Goal: Information Seeking & Learning: Learn about a topic

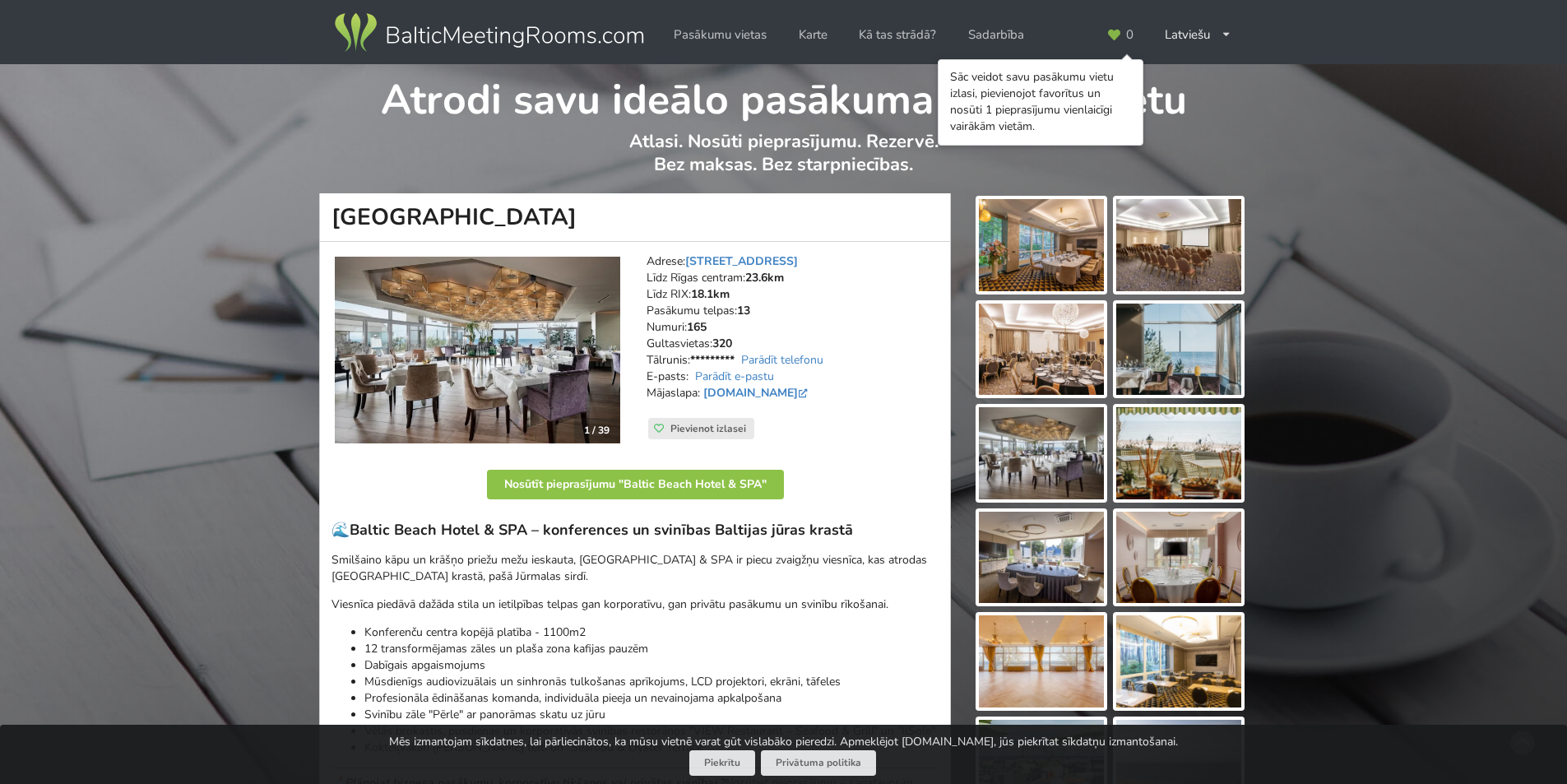
click at [1202, 362] on img at bounding box center [1179, 349] width 125 height 92
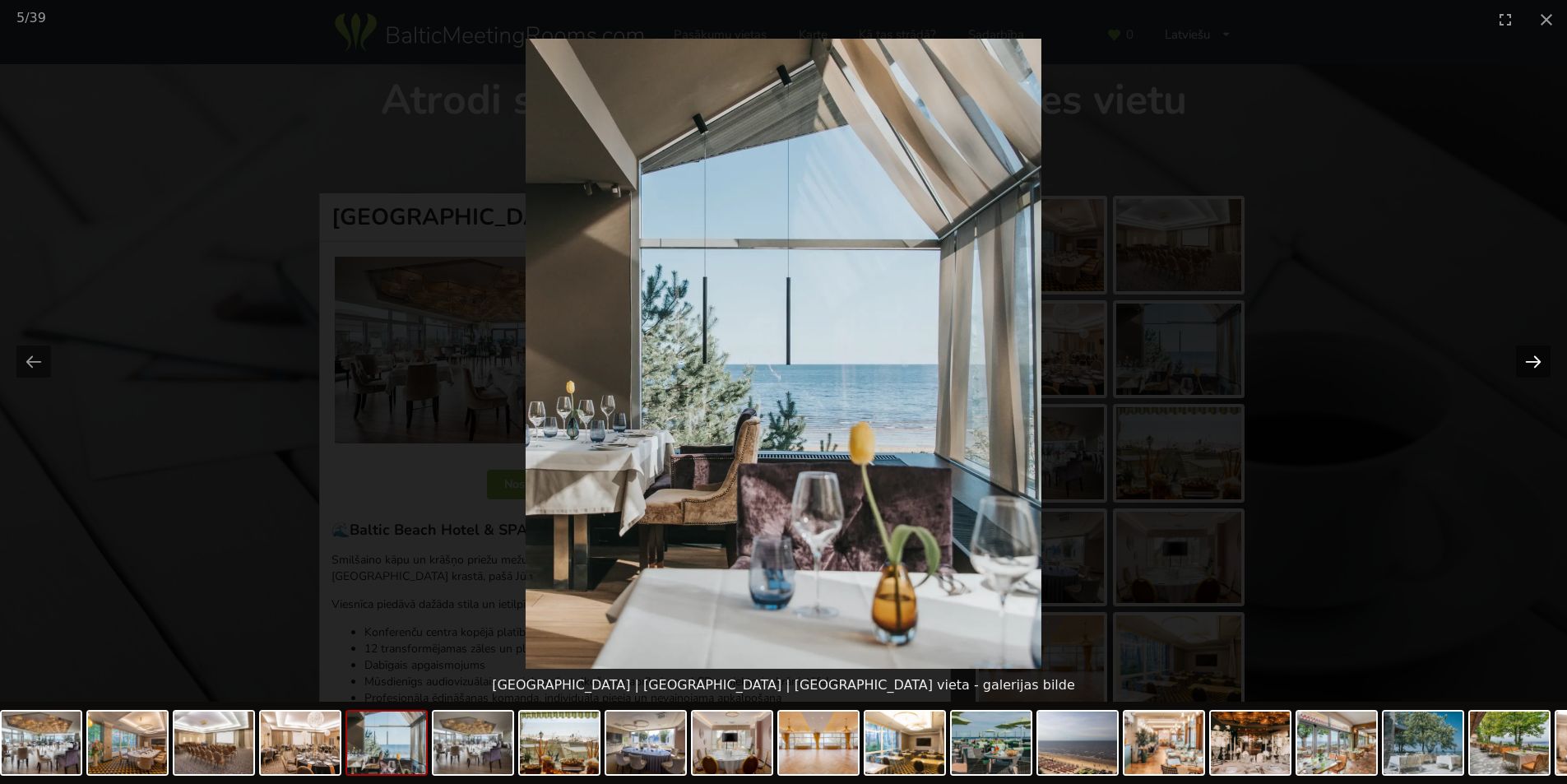
click at [1530, 358] on button "Next slide" at bounding box center [1533, 362] width 35 height 32
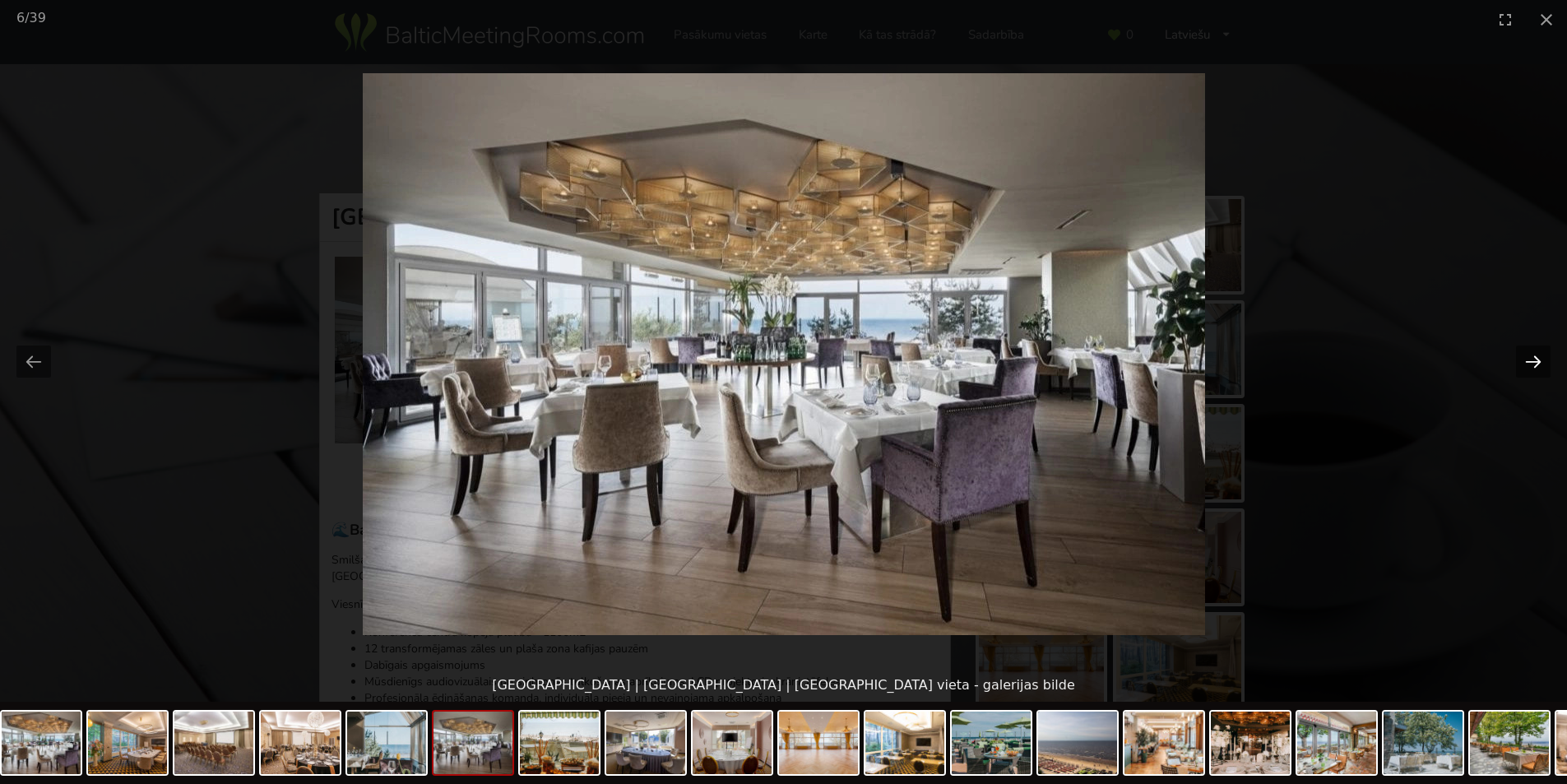
click at [1530, 358] on button "Next slide" at bounding box center [1533, 362] width 35 height 32
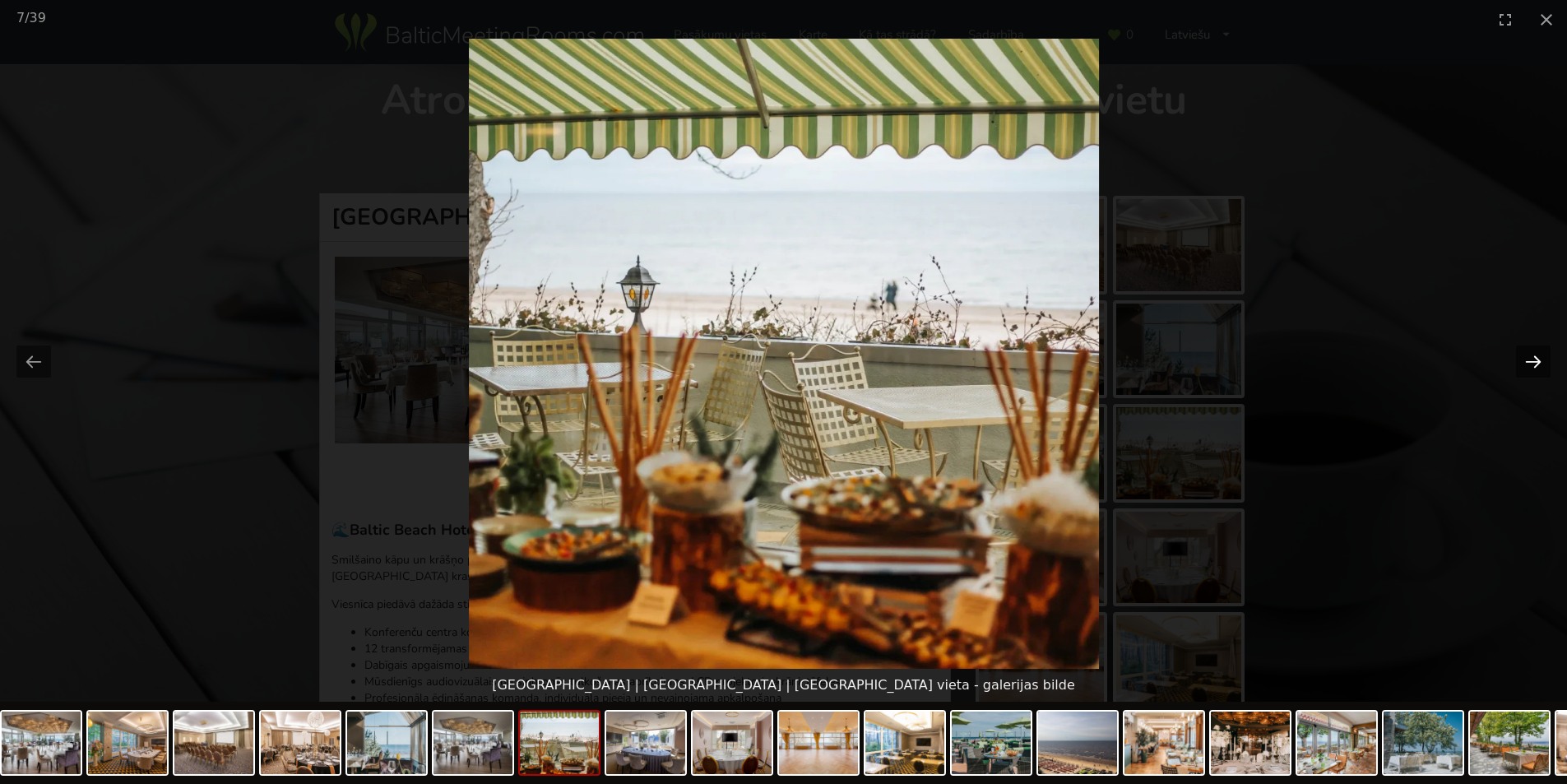
click at [1530, 358] on button "Next slide" at bounding box center [1533, 362] width 35 height 32
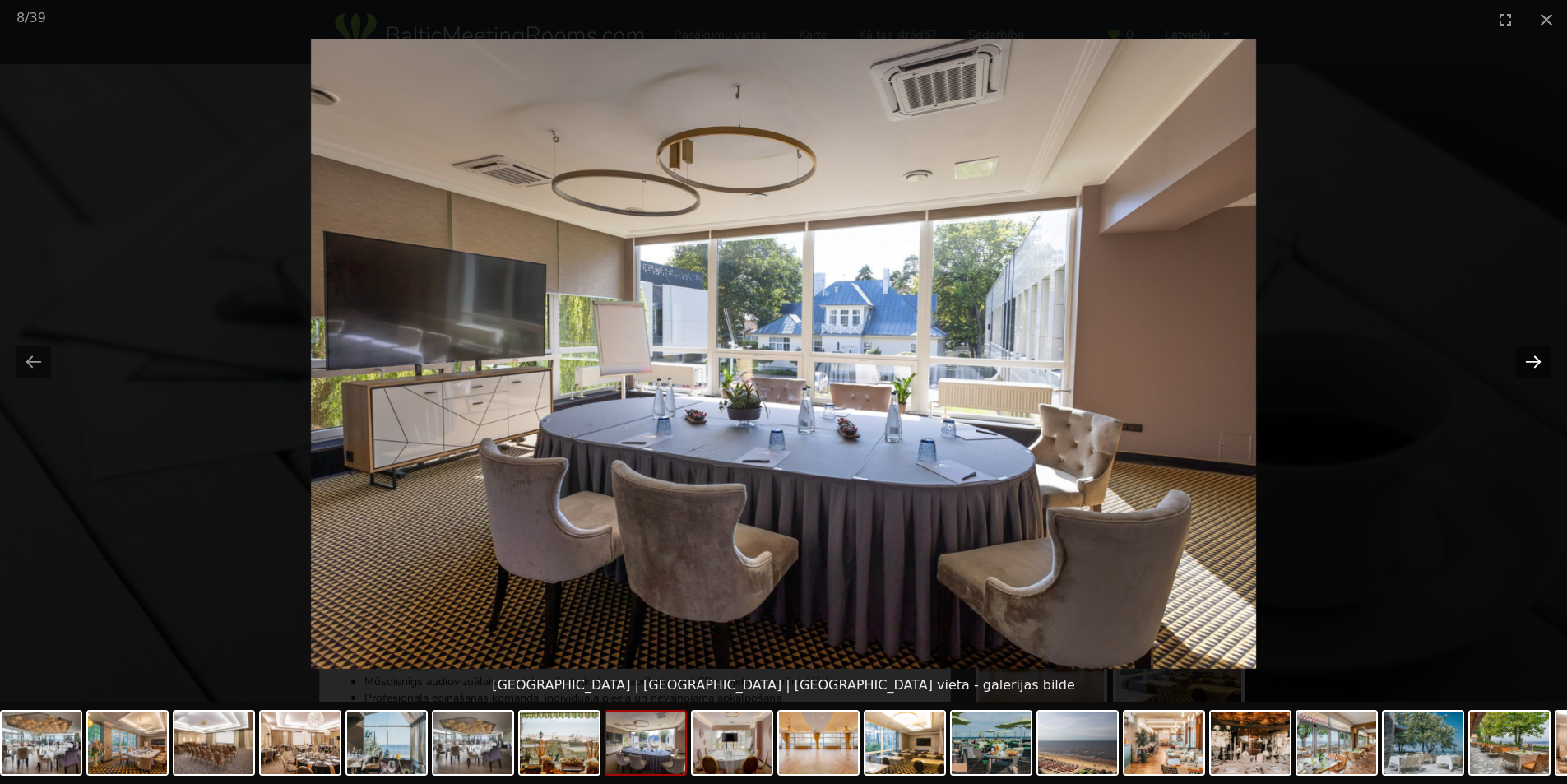
click at [1530, 358] on button "Next slide" at bounding box center [1533, 362] width 35 height 32
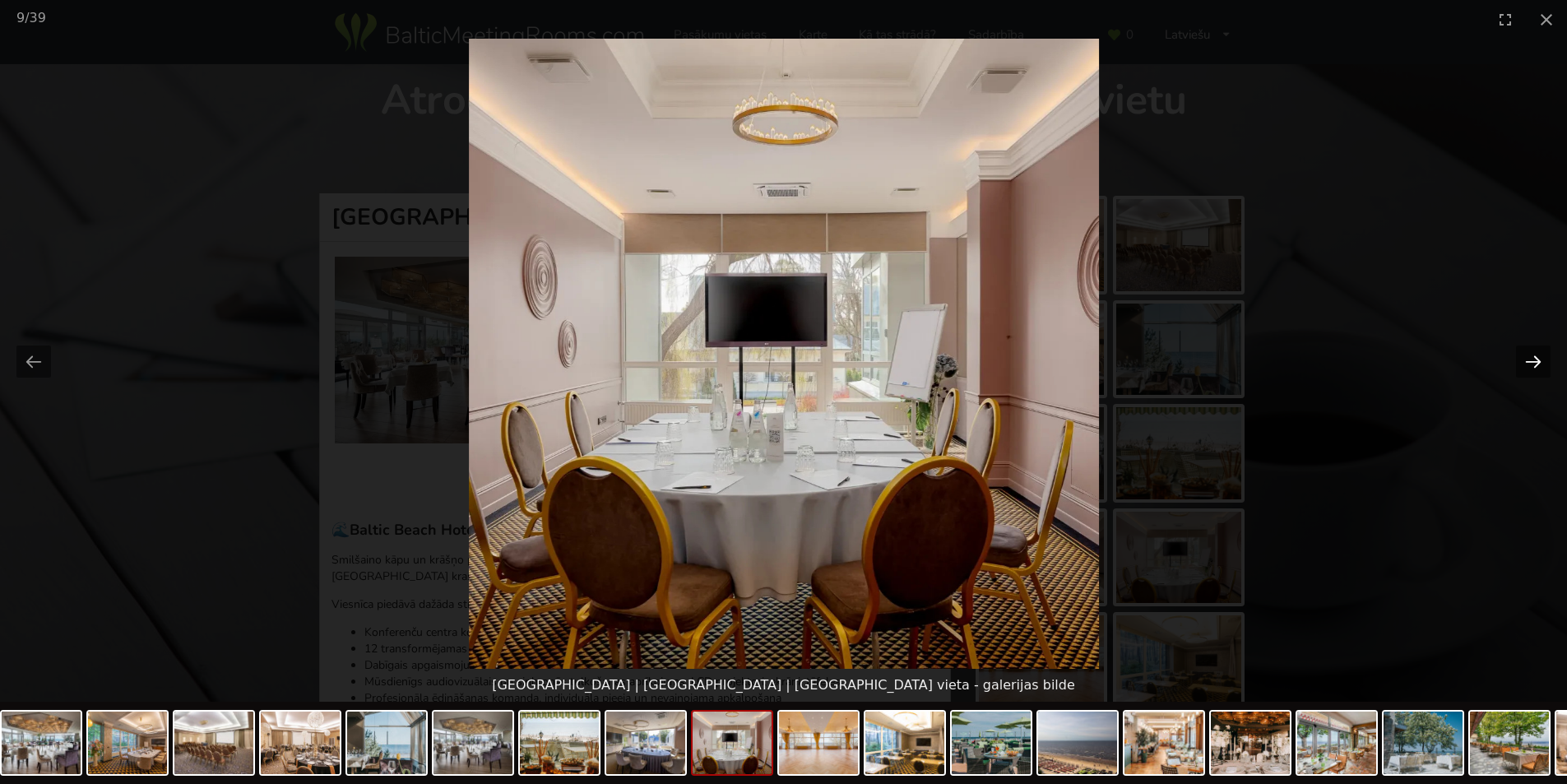
click at [1530, 358] on button "Next slide" at bounding box center [1533, 362] width 35 height 32
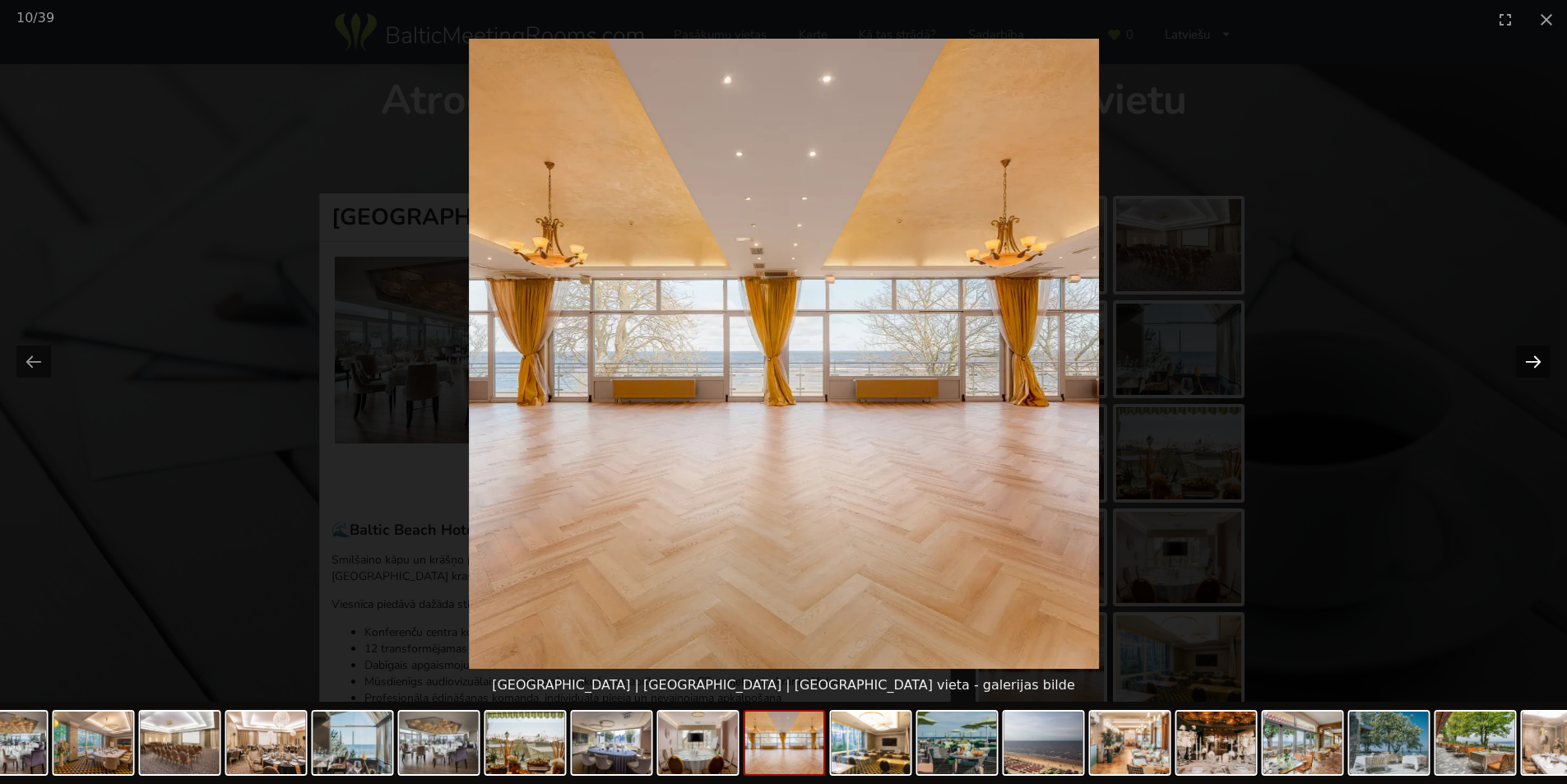
click at [1530, 358] on button "Next slide" at bounding box center [1533, 362] width 35 height 32
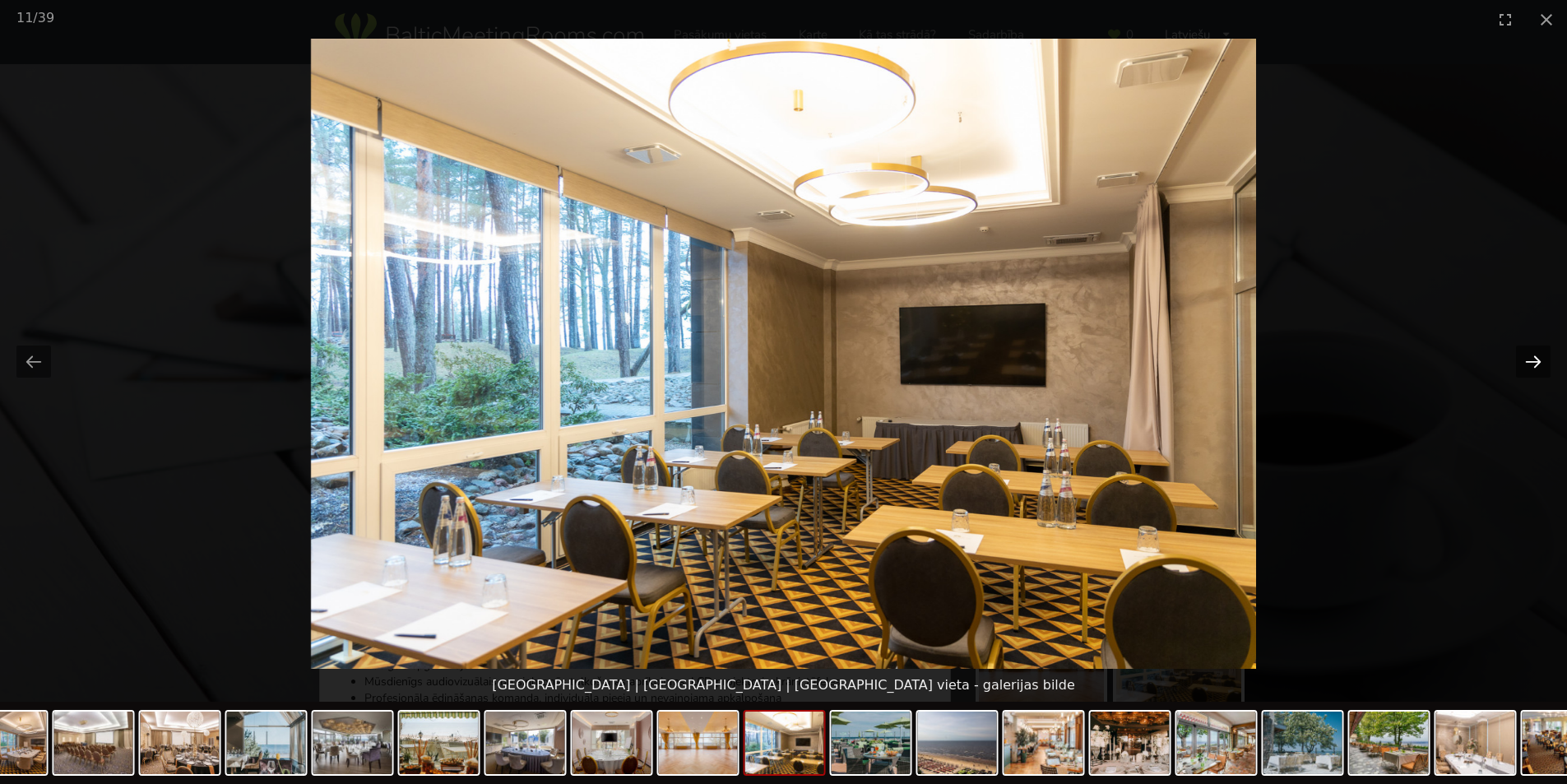
click at [1530, 358] on button "Next slide" at bounding box center [1533, 362] width 35 height 32
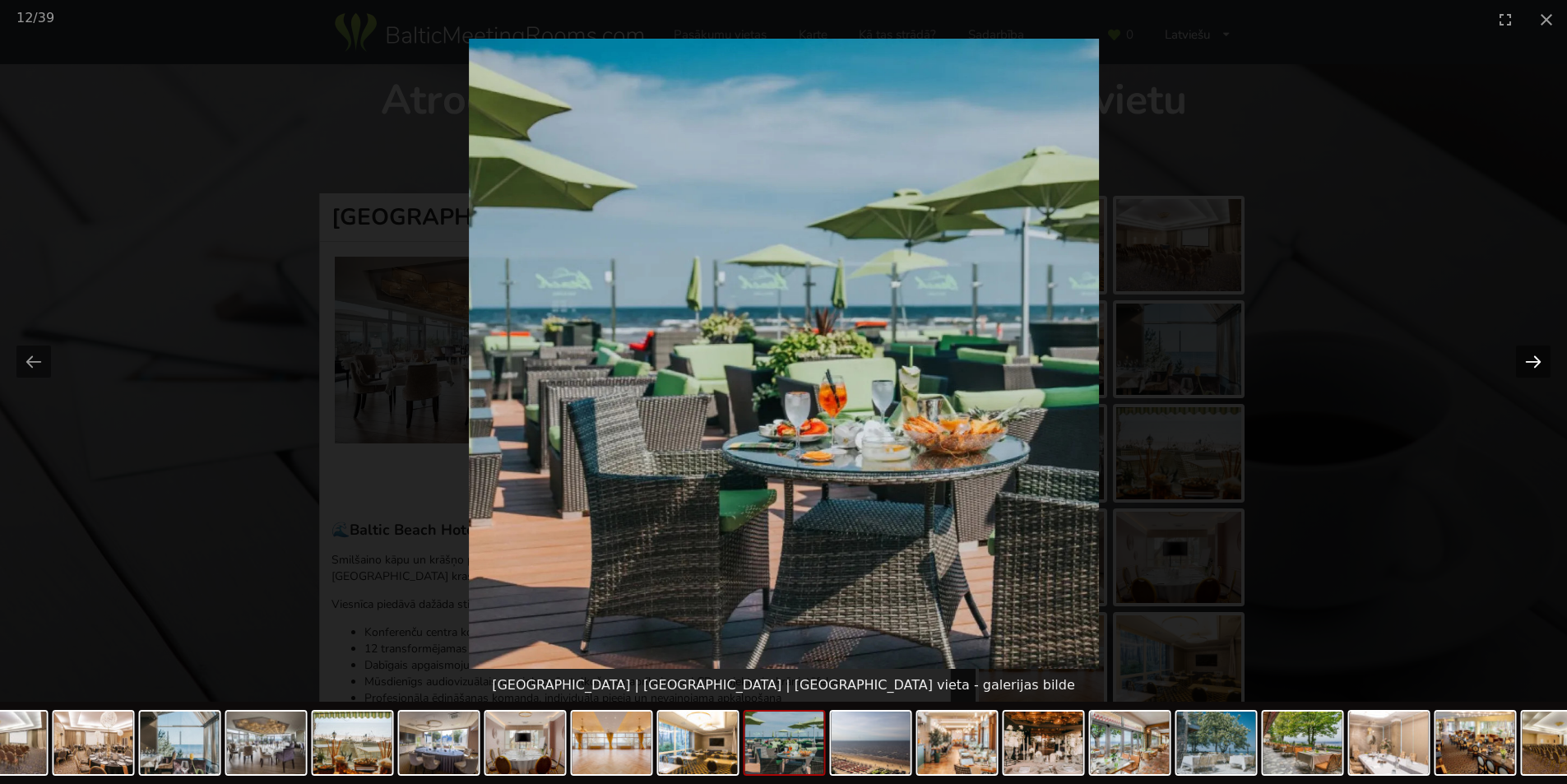
click at [1530, 358] on button "Next slide" at bounding box center [1533, 362] width 35 height 32
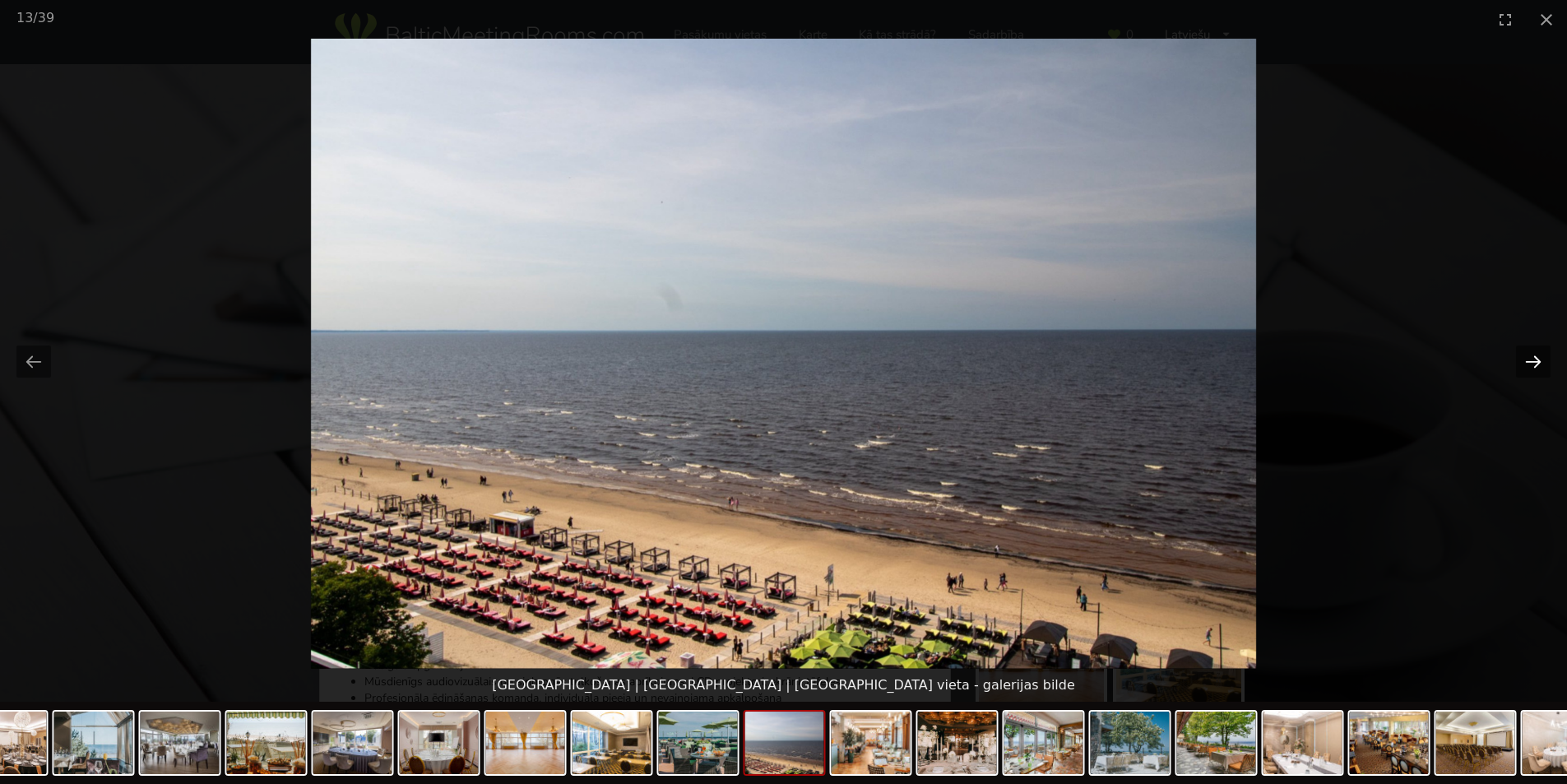
click at [1530, 358] on button "Next slide" at bounding box center [1533, 362] width 35 height 32
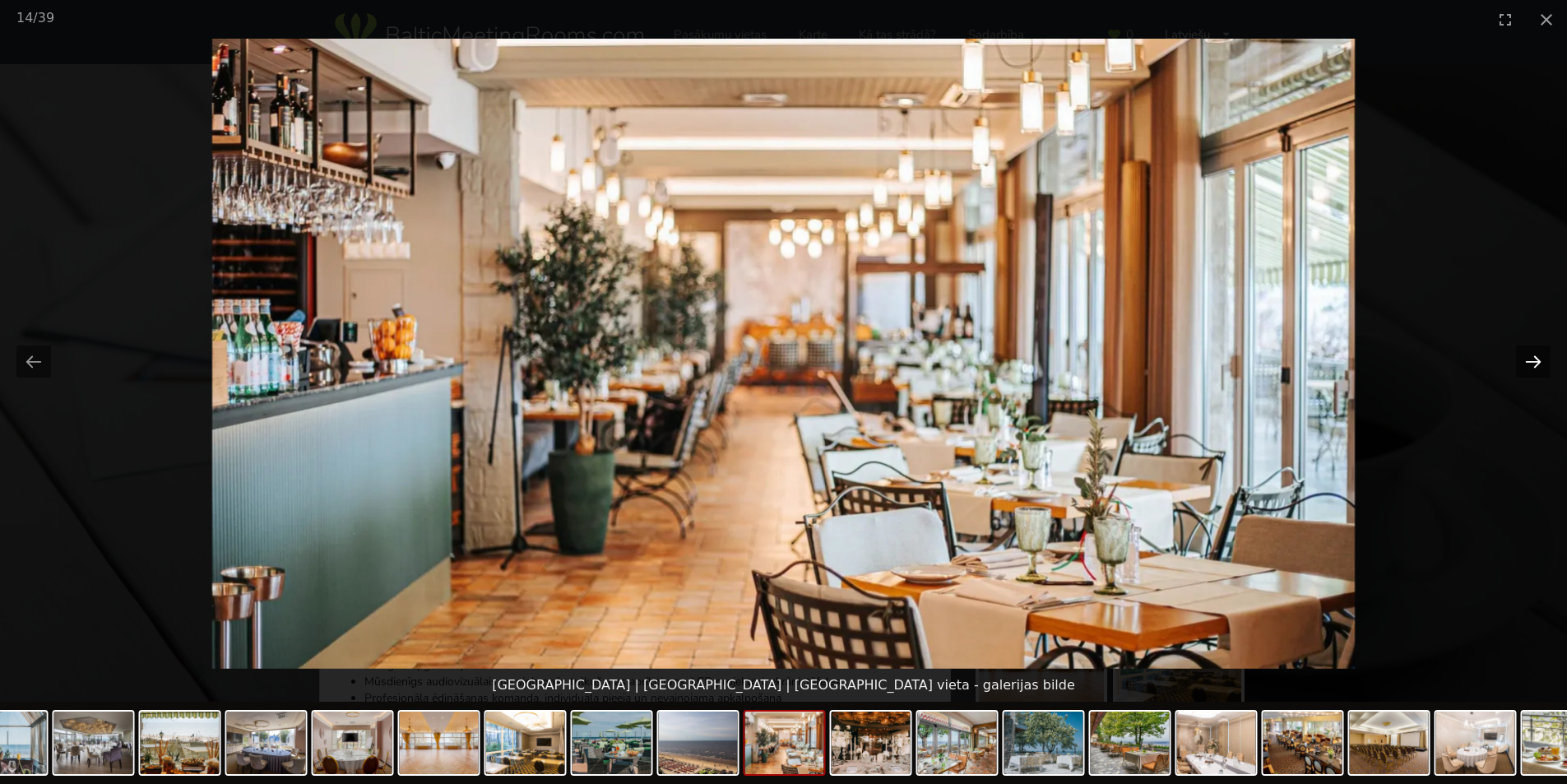
click at [1530, 358] on button "Next slide" at bounding box center [1533, 362] width 35 height 32
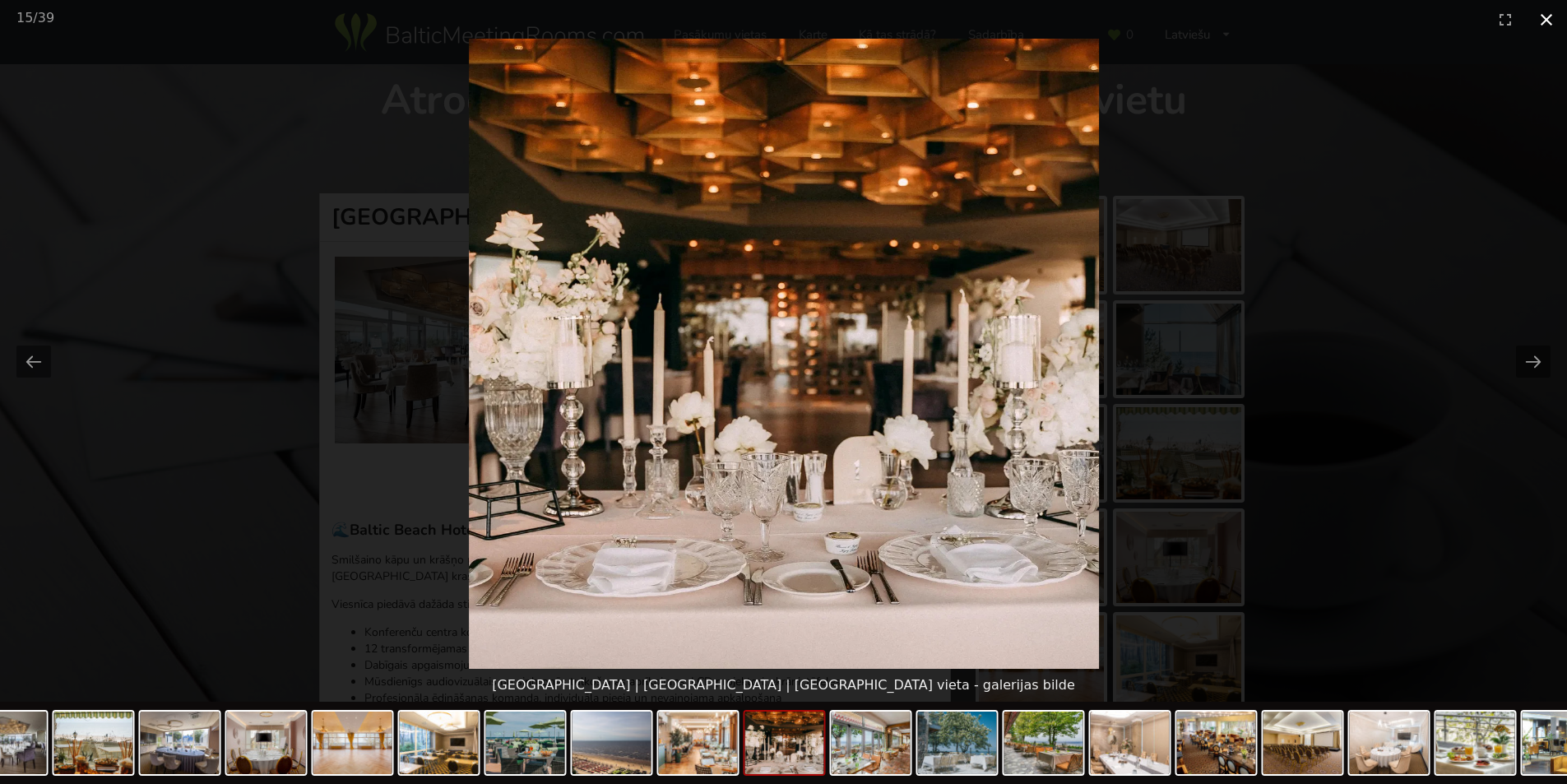
click at [1552, 17] on button "Close gallery" at bounding box center [1547, 19] width 41 height 38
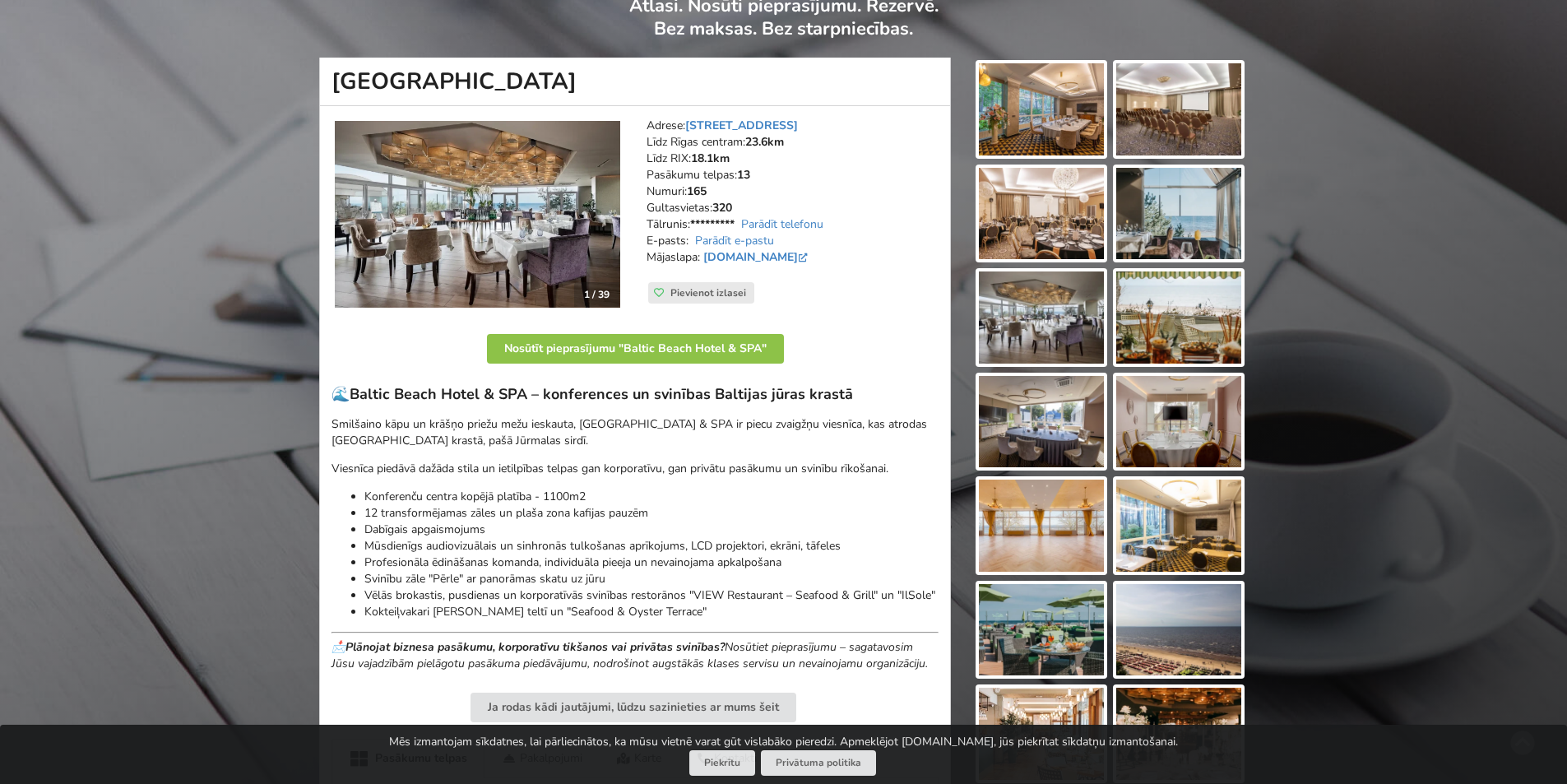
scroll to position [165, 0]
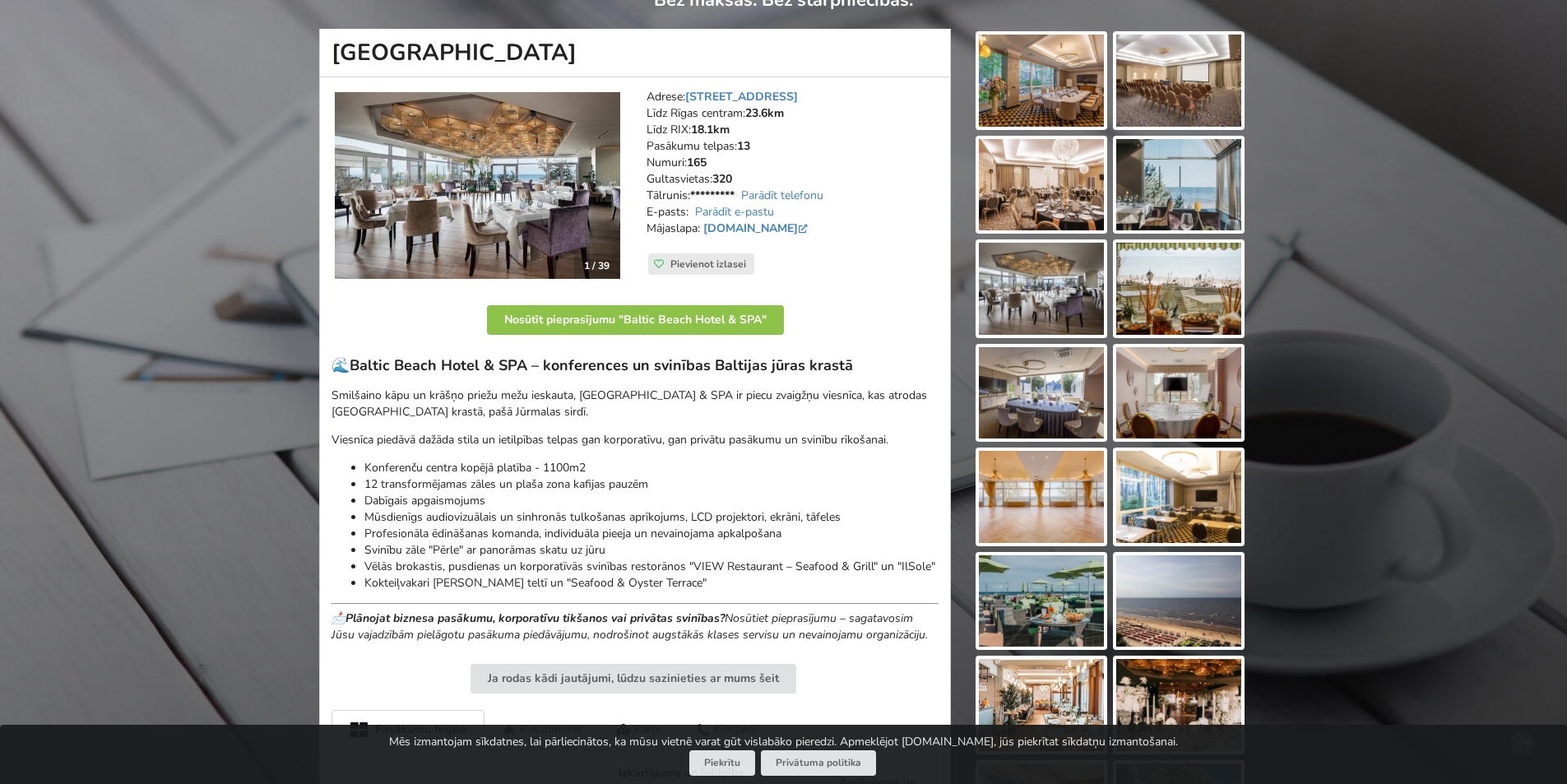
click at [499, 212] on img at bounding box center [478, 185] width 286 height 187
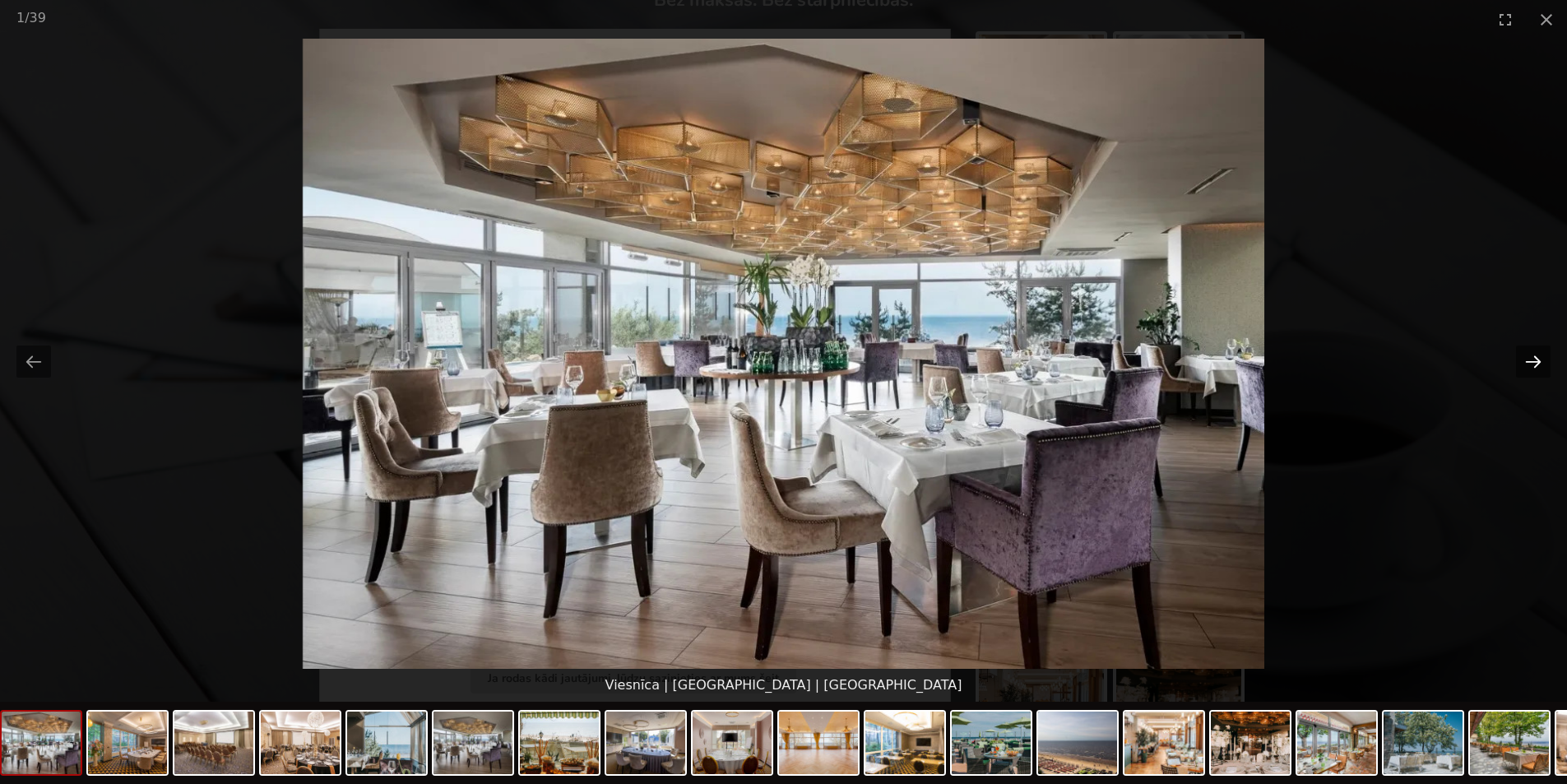
click at [1530, 356] on button "Next slide" at bounding box center [1533, 362] width 35 height 32
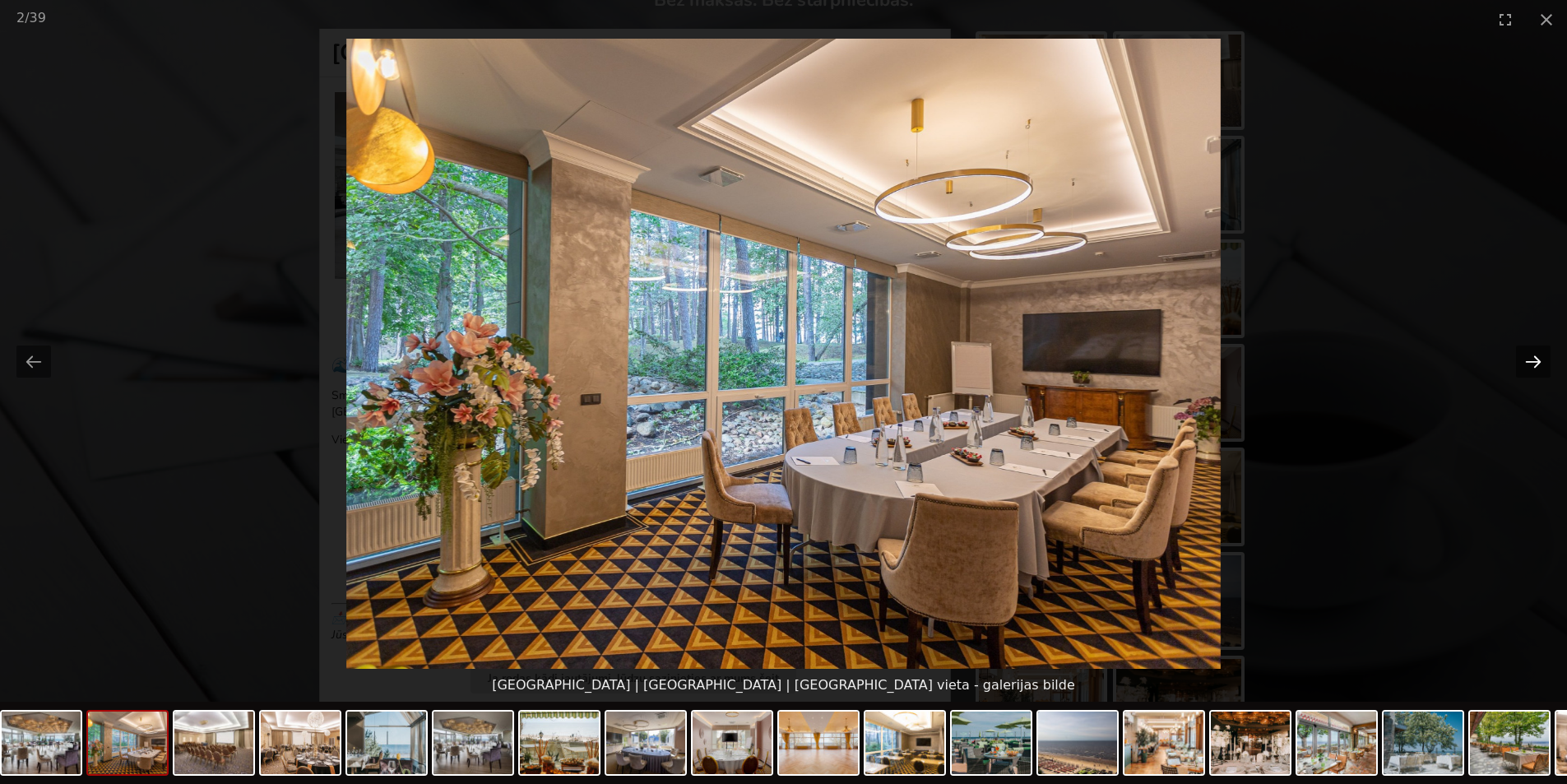
click at [1530, 356] on button "Next slide" at bounding box center [1533, 362] width 35 height 32
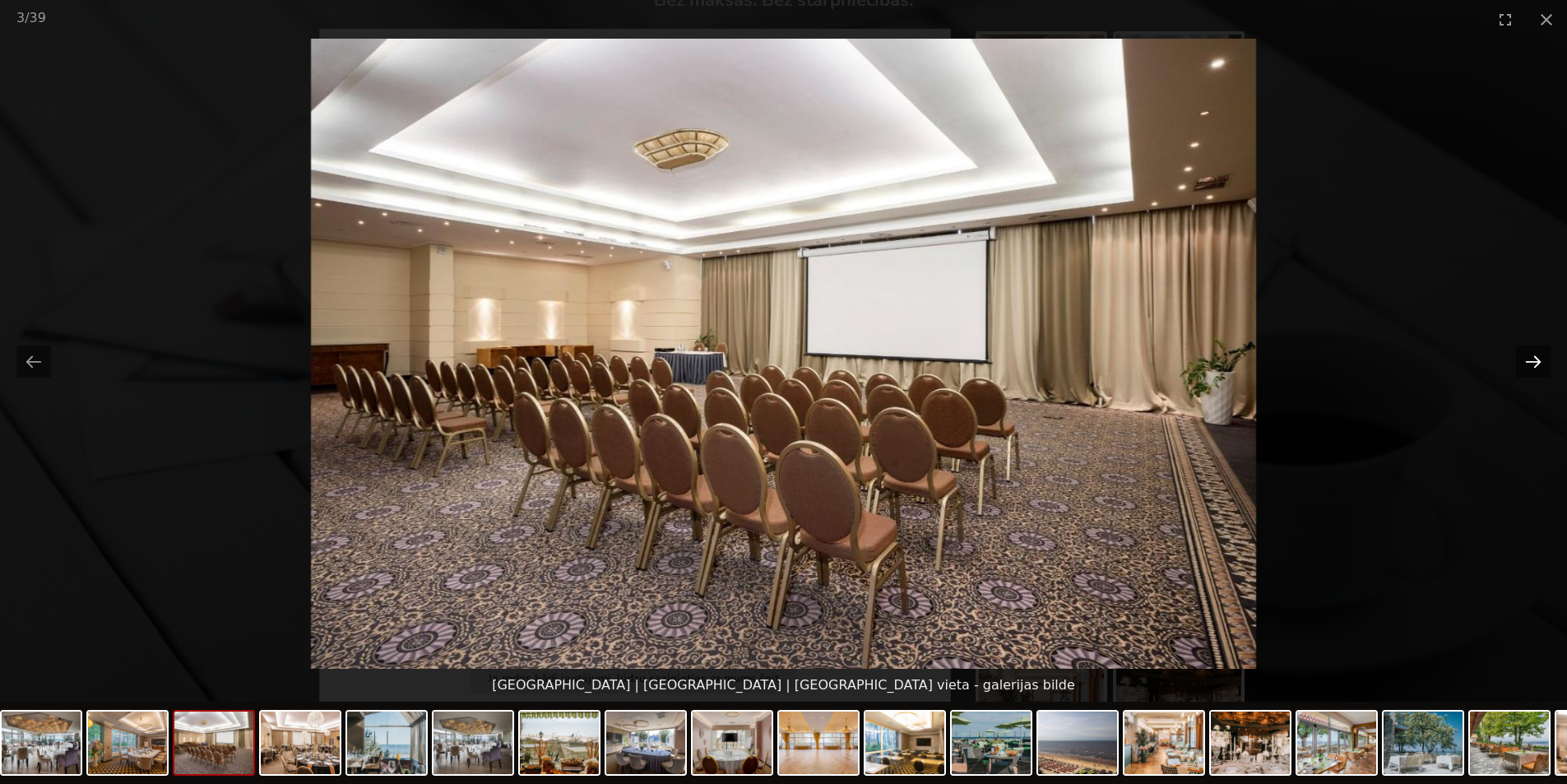
click at [1530, 356] on button "Next slide" at bounding box center [1533, 362] width 35 height 32
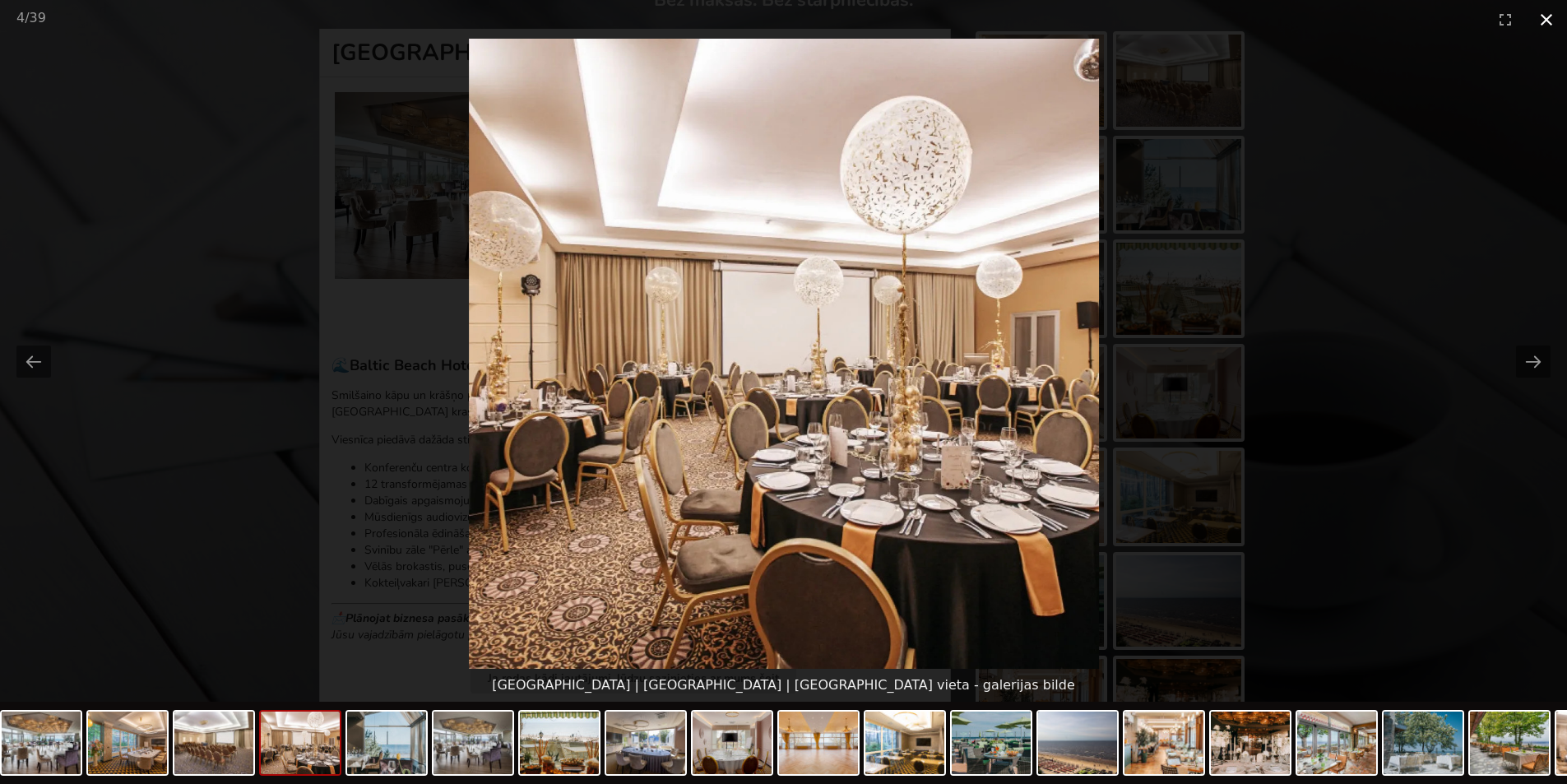
click at [1545, 15] on button "Close gallery" at bounding box center [1547, 19] width 41 height 38
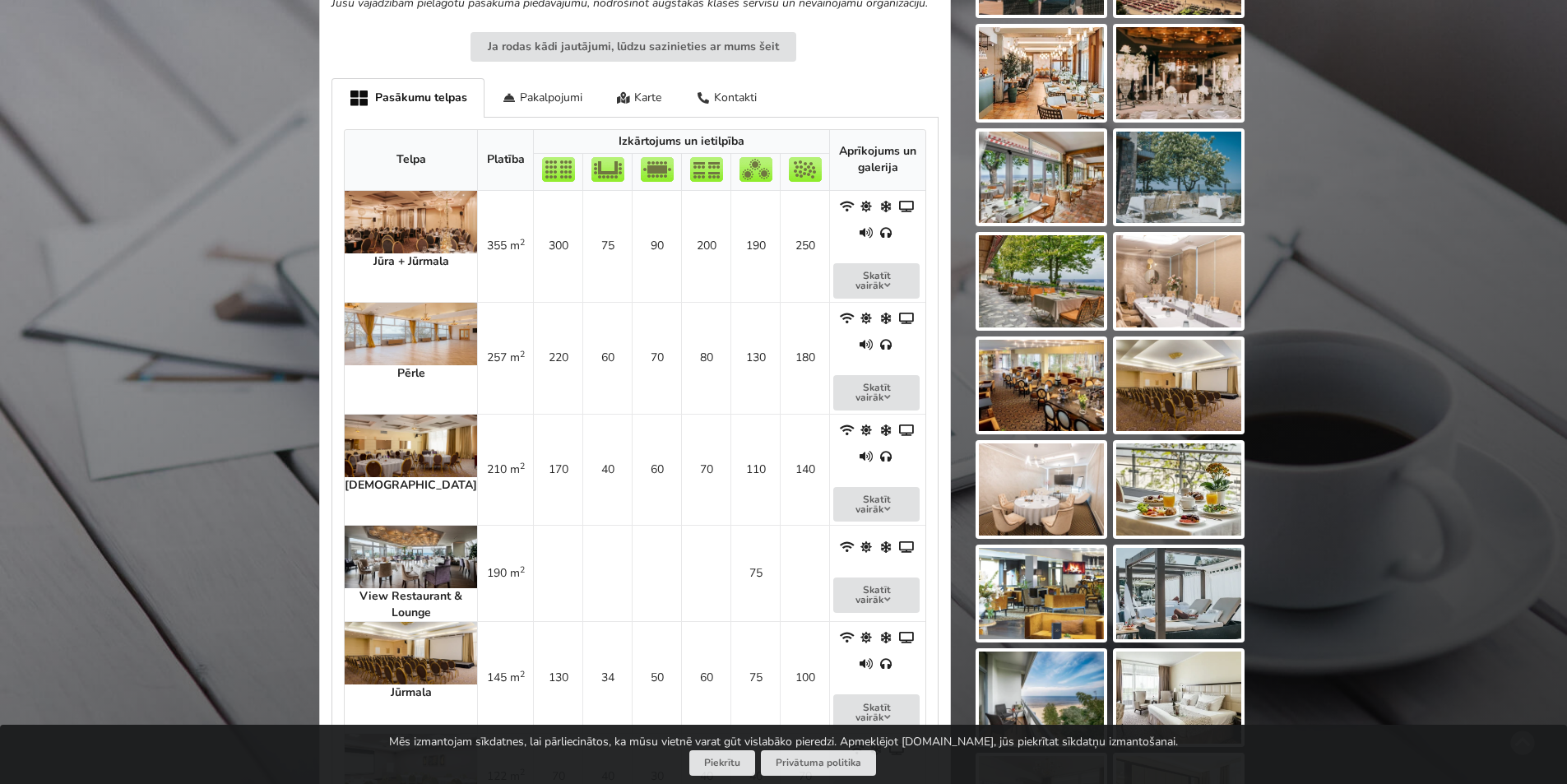
scroll to position [822, 0]
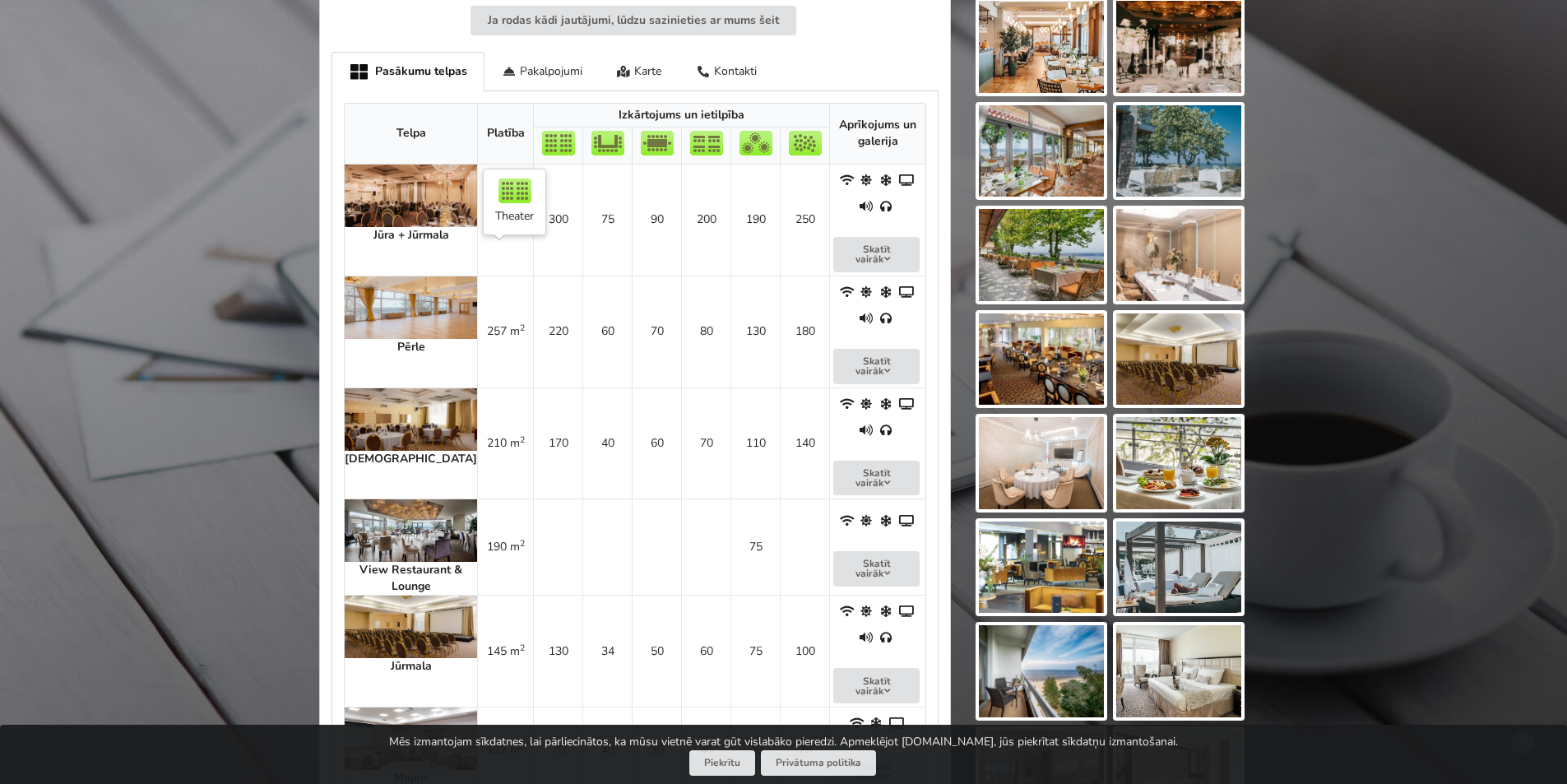
click at [533, 285] on td "220" at bounding box center [557, 331] width 49 height 112
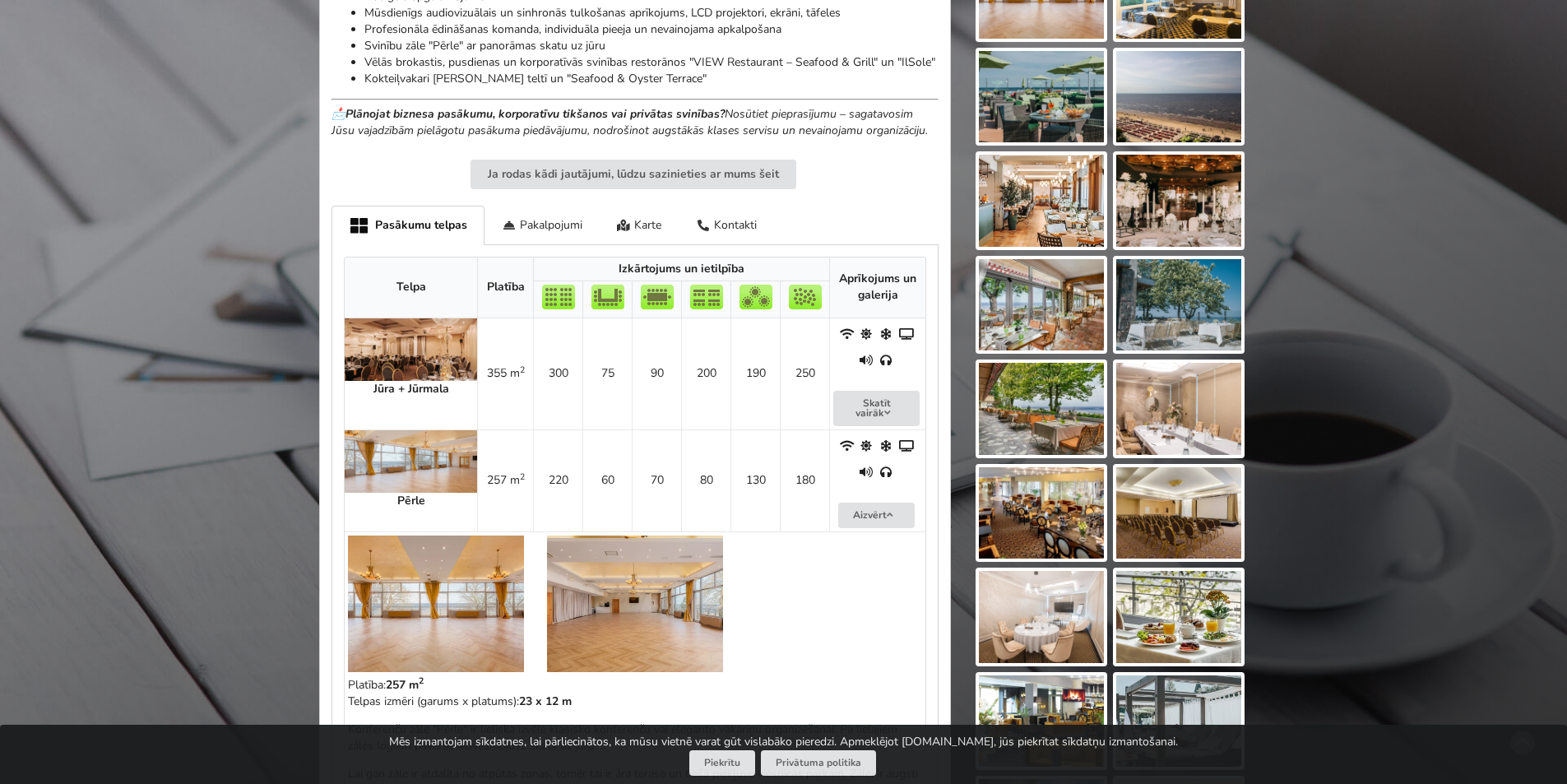
scroll to position [657, 0]
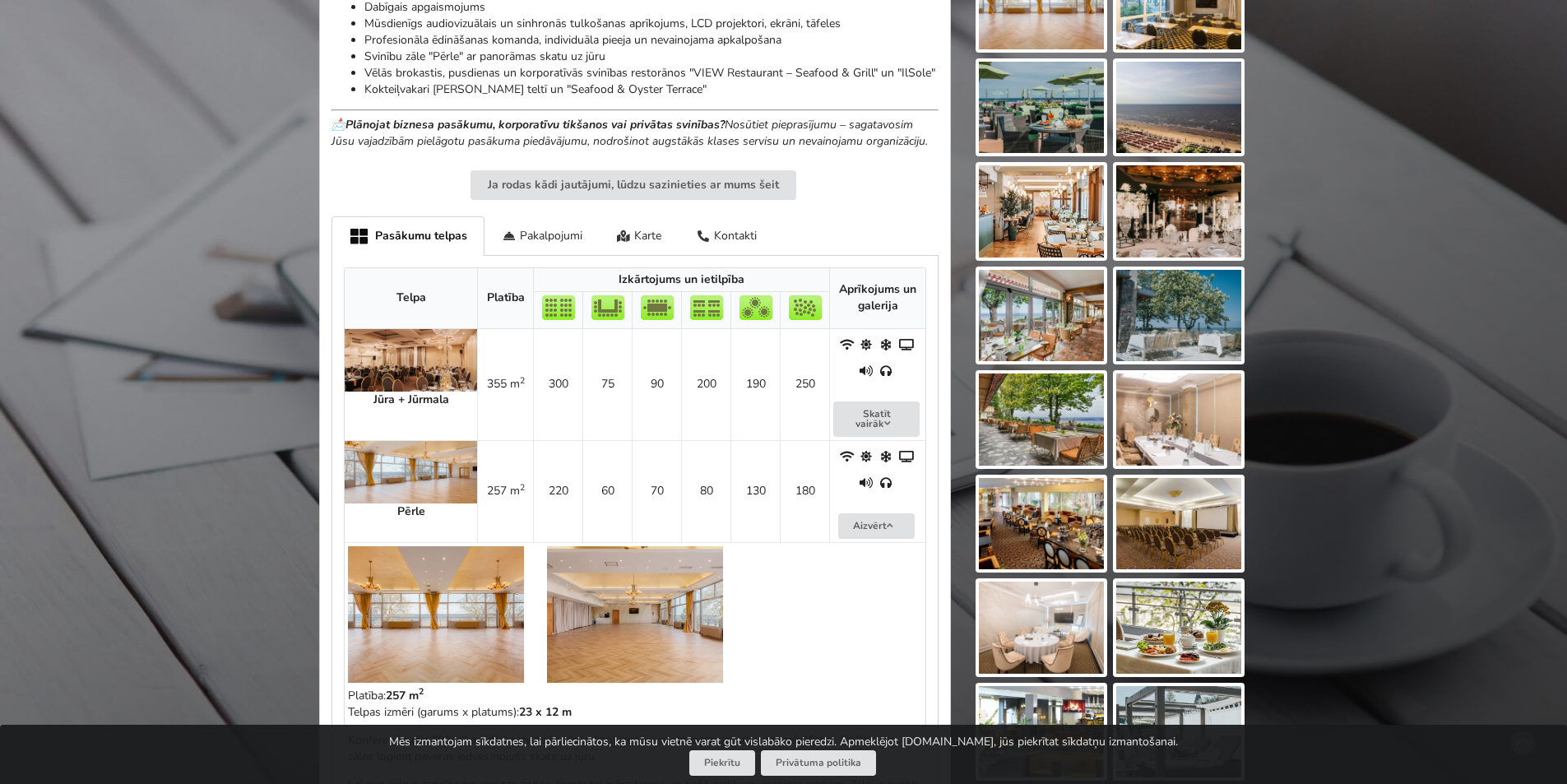
click at [444, 572] on img at bounding box center [435, 614] width 176 height 137
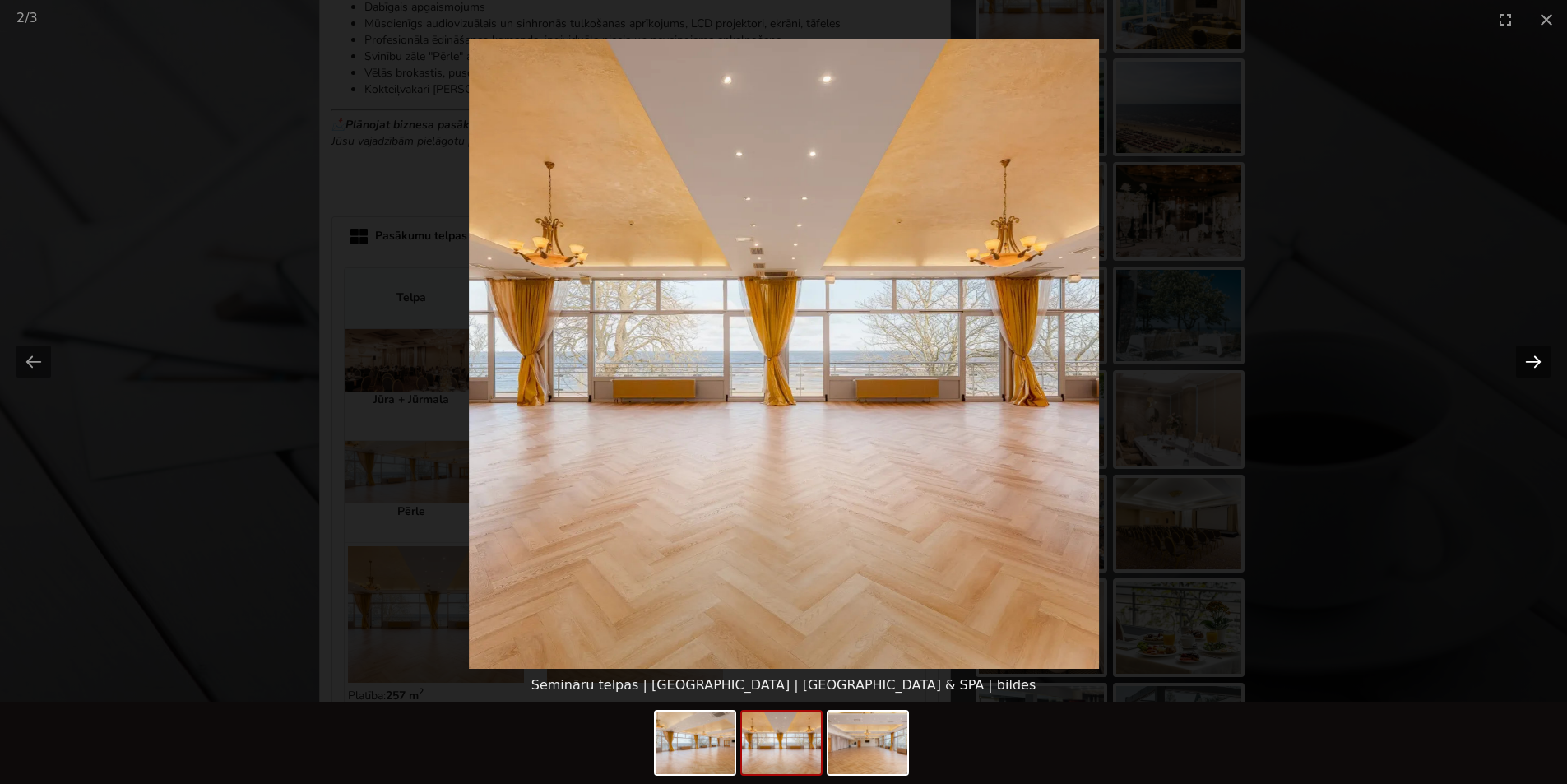
click at [1528, 360] on button "Next slide" at bounding box center [1533, 362] width 35 height 32
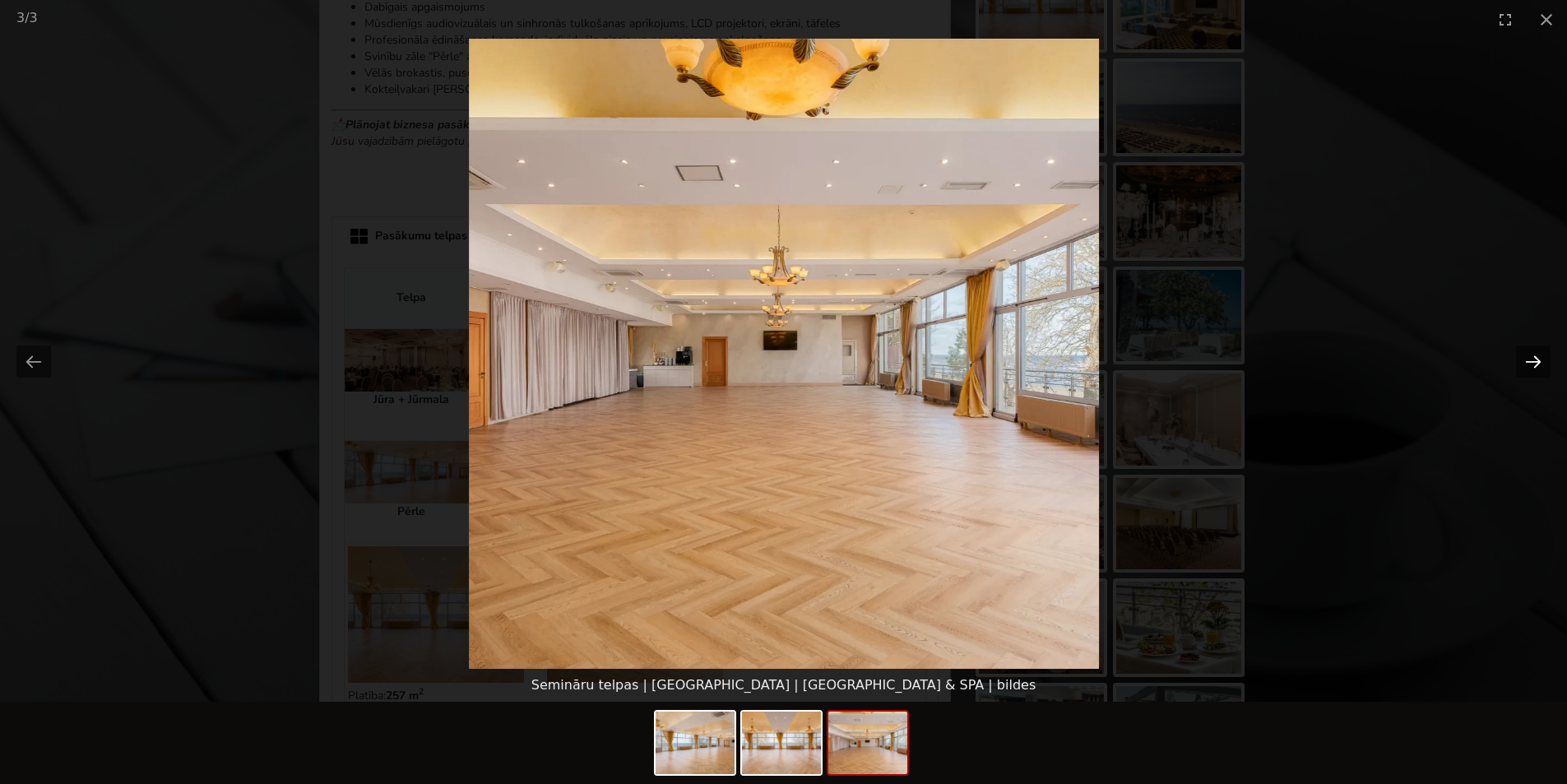
click at [1528, 360] on button "Next slide" at bounding box center [1533, 362] width 35 height 32
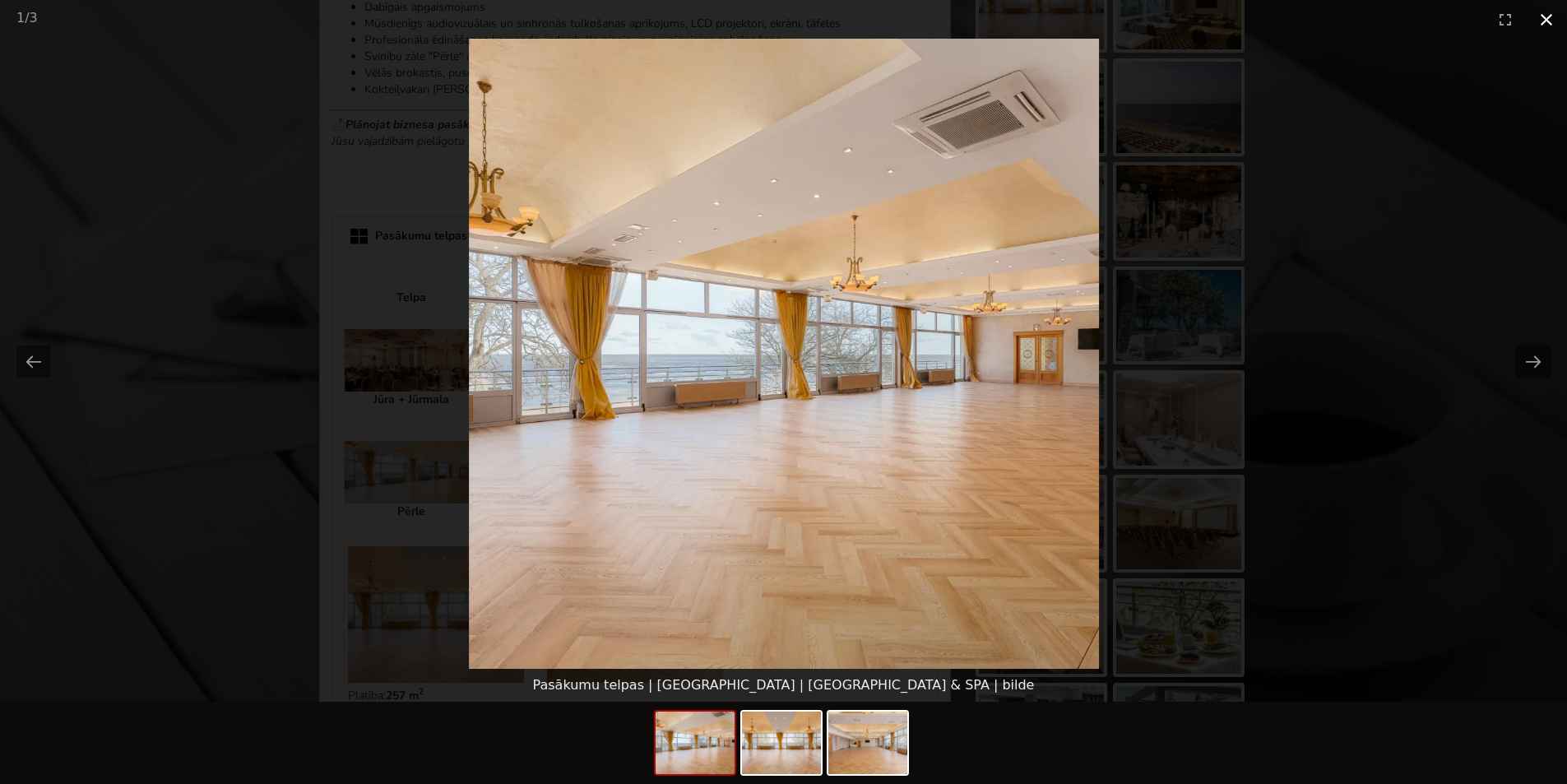
click at [1548, 17] on button "Close gallery" at bounding box center [1547, 19] width 41 height 38
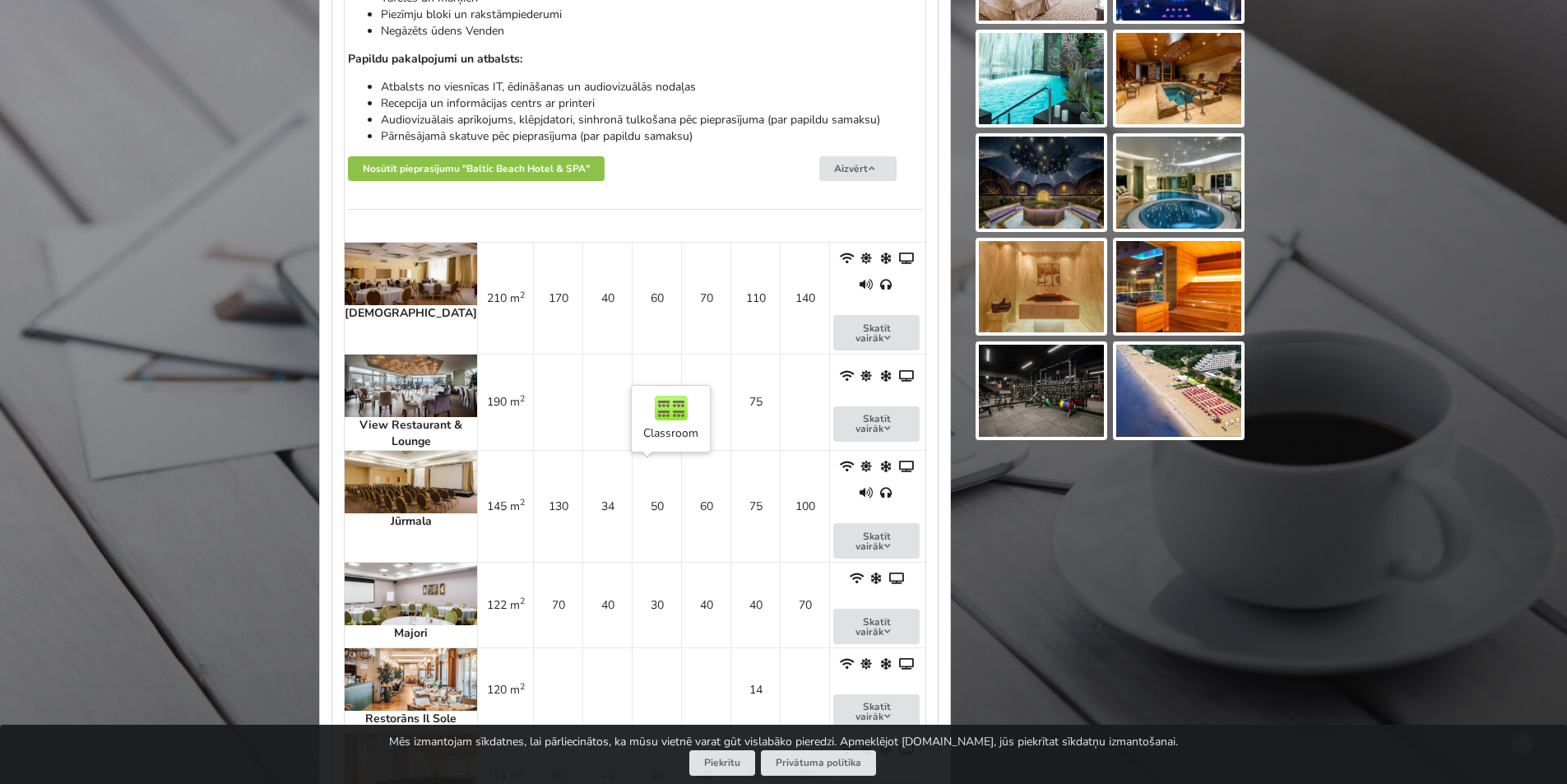
scroll to position [1644, 0]
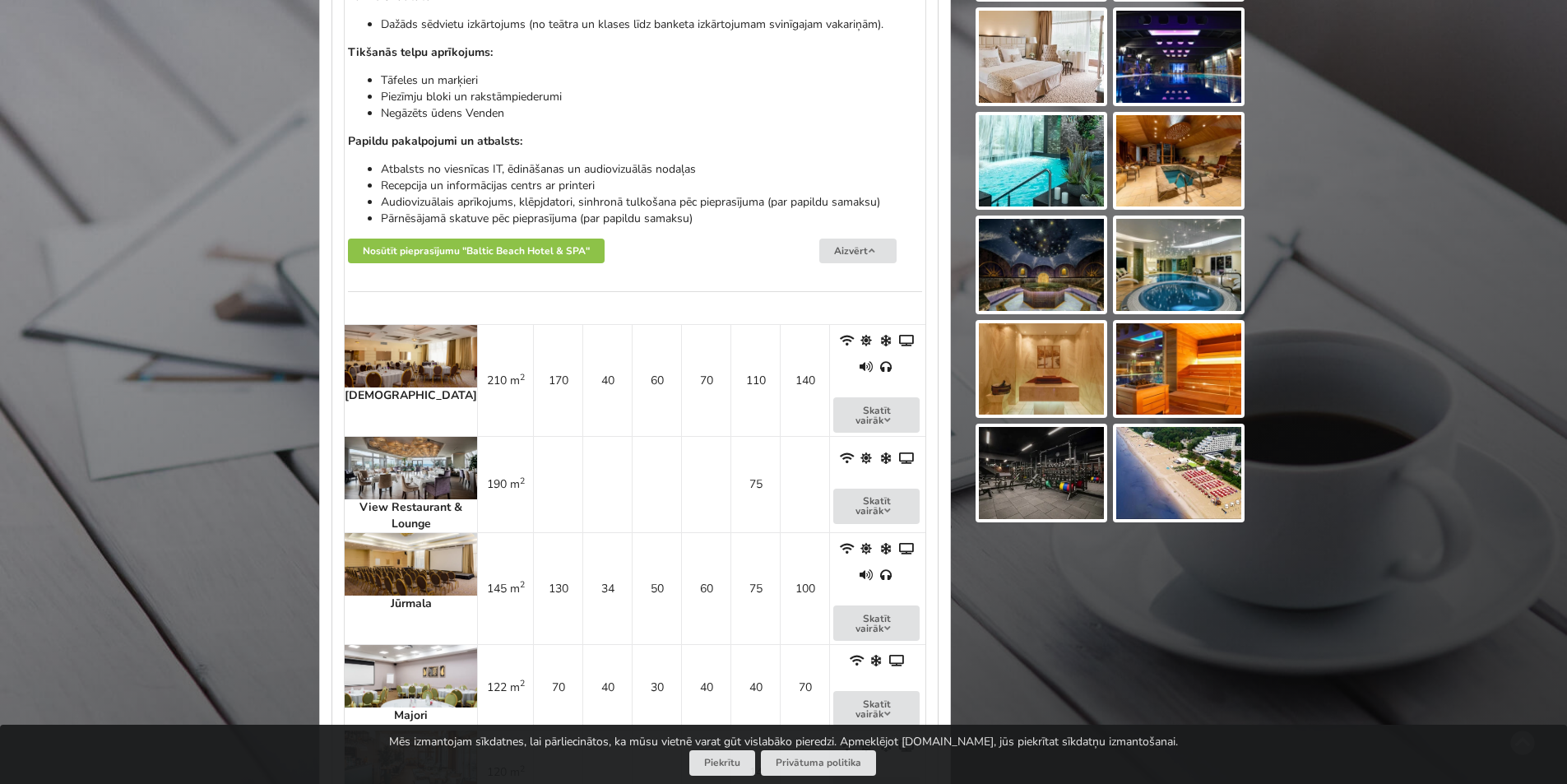
click at [394, 437] on img at bounding box center [411, 468] width 133 height 63
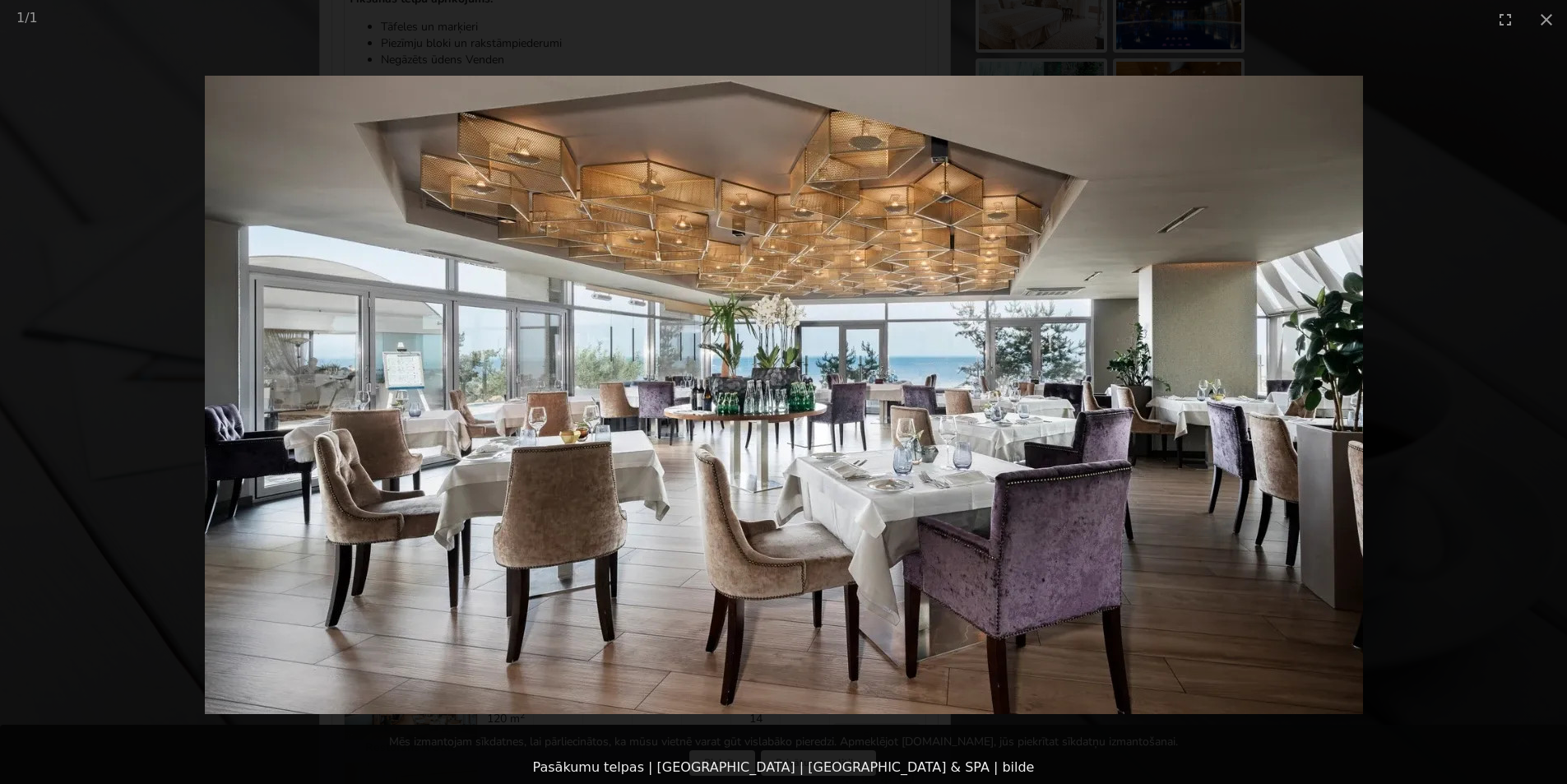
scroll to position [1727, 0]
click at [1545, 18] on button "Close gallery" at bounding box center [1547, 19] width 41 height 38
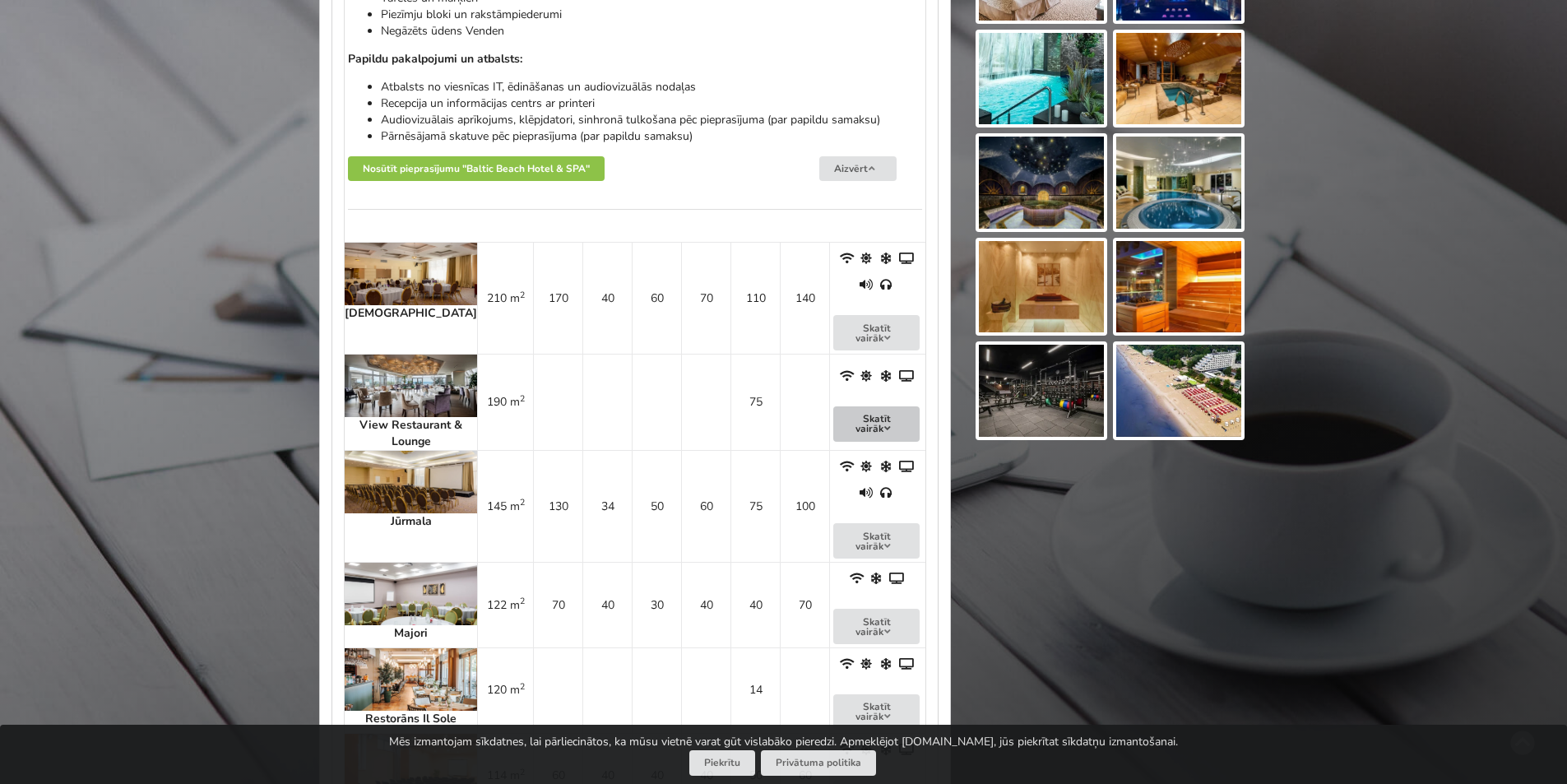
click at [882, 424] on icon at bounding box center [888, 429] width 12 height 10
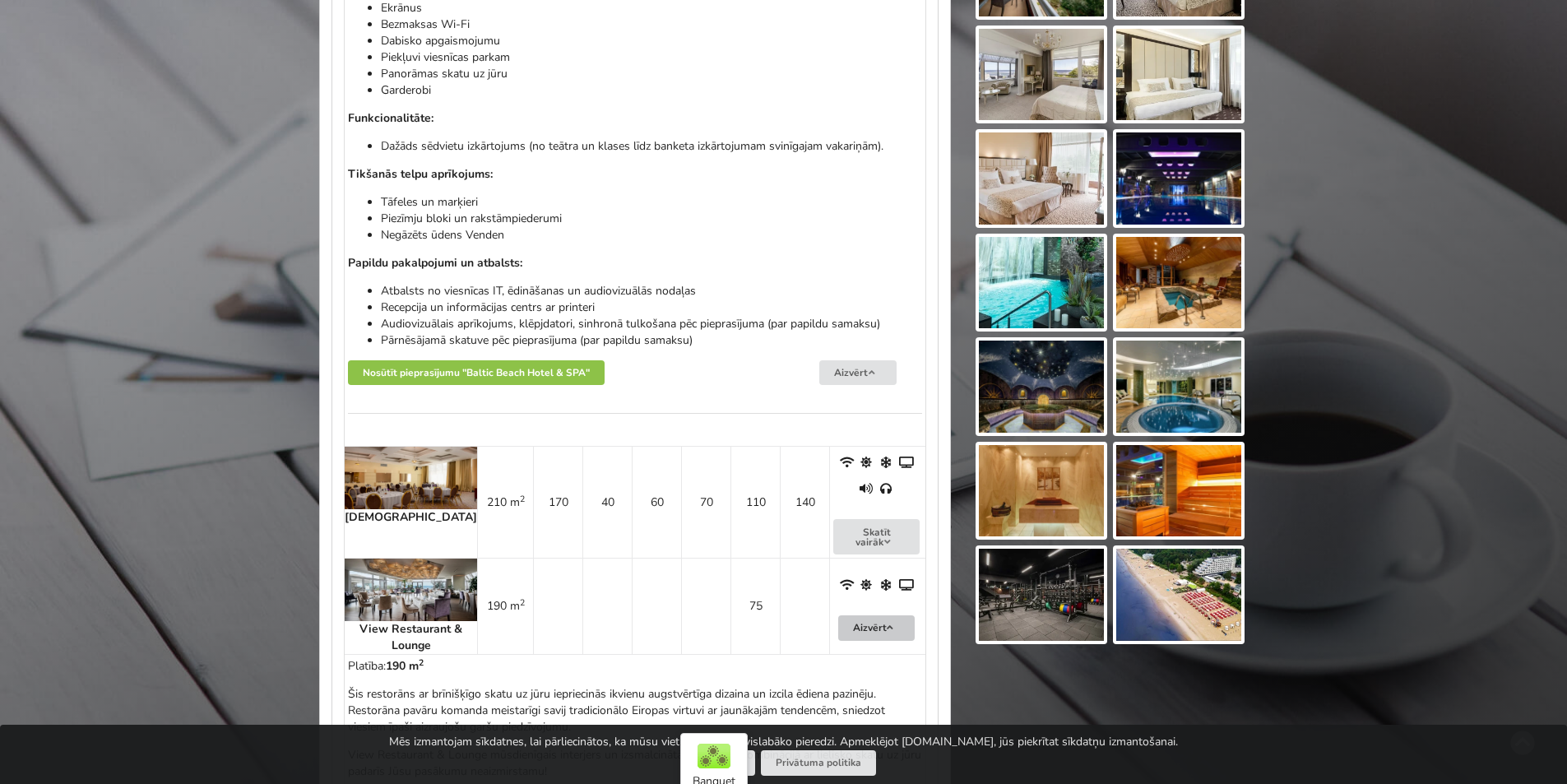
scroll to position [1480, 0]
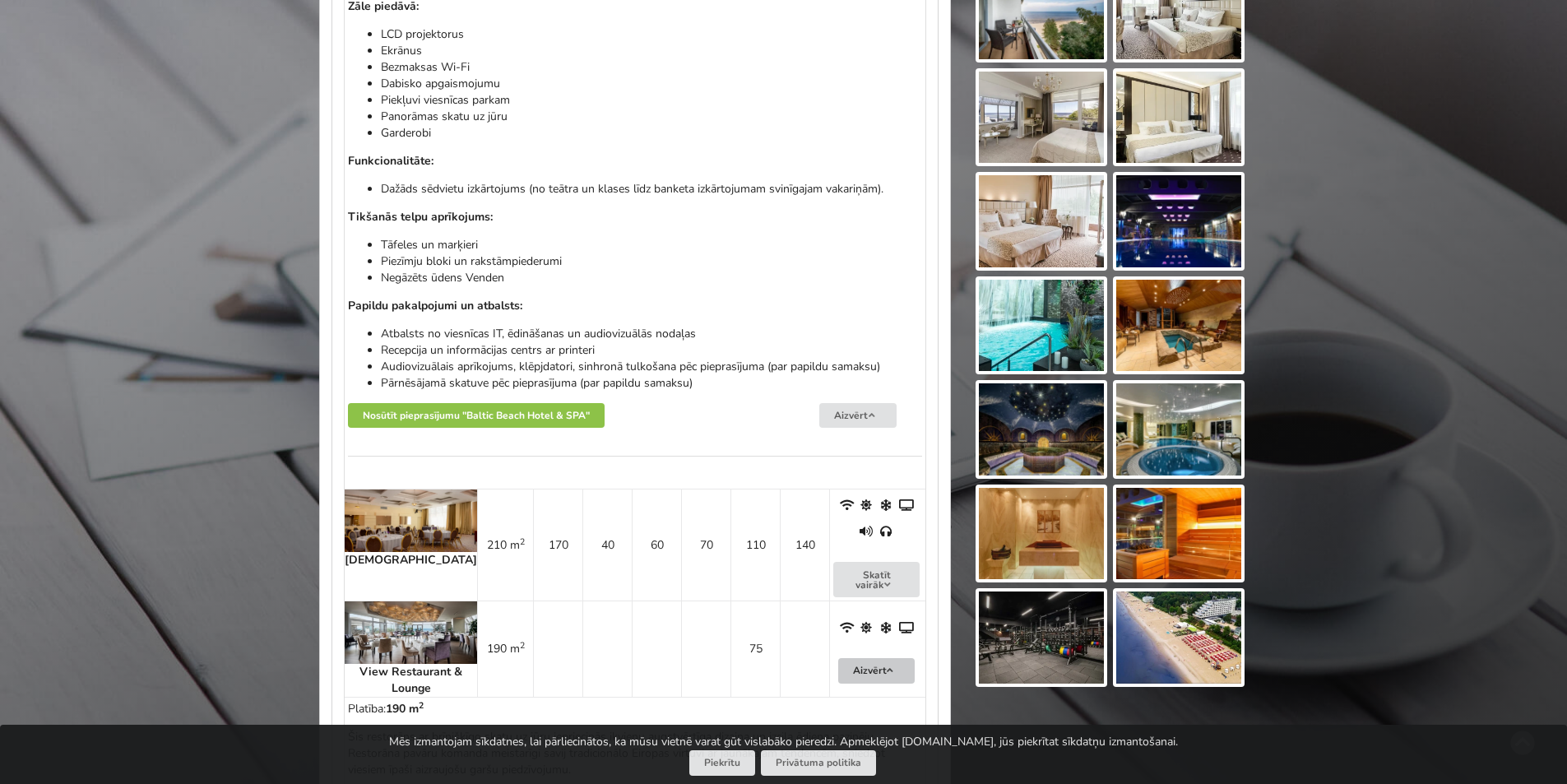
click at [1043, 440] on img at bounding box center [1041, 429] width 125 height 92
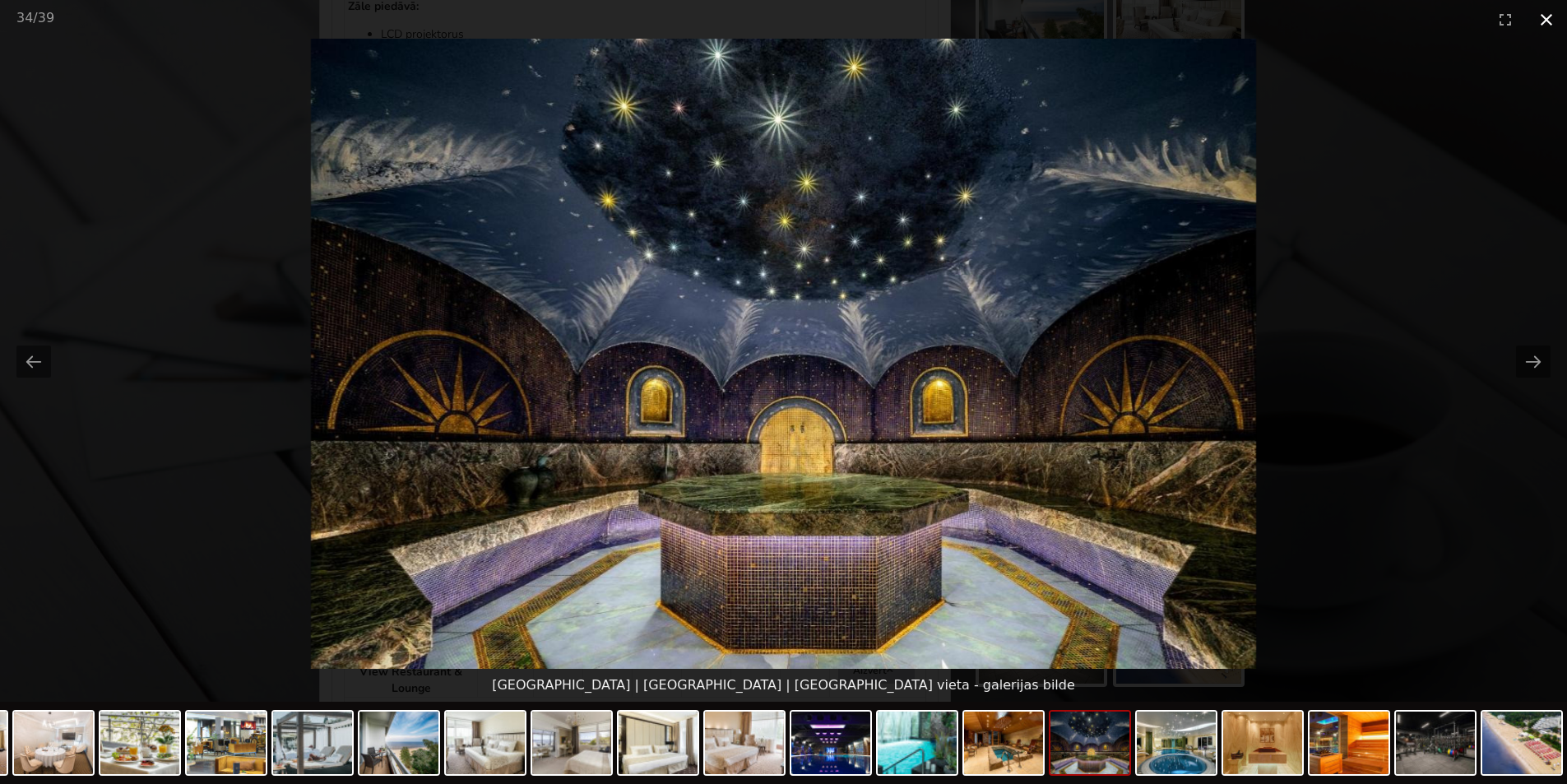
click at [1542, 20] on button "Close gallery" at bounding box center [1547, 19] width 41 height 38
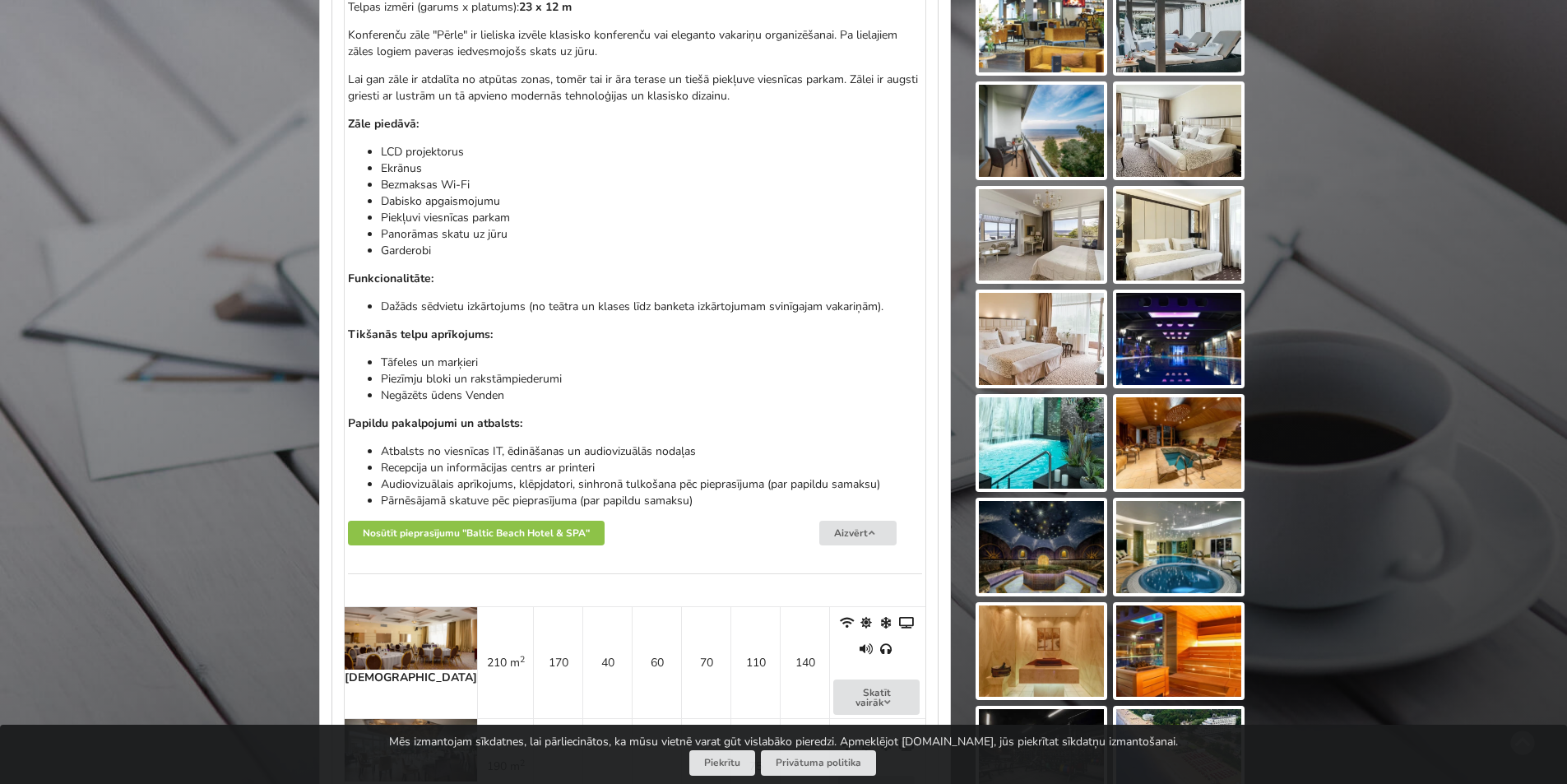
scroll to position [1316, 0]
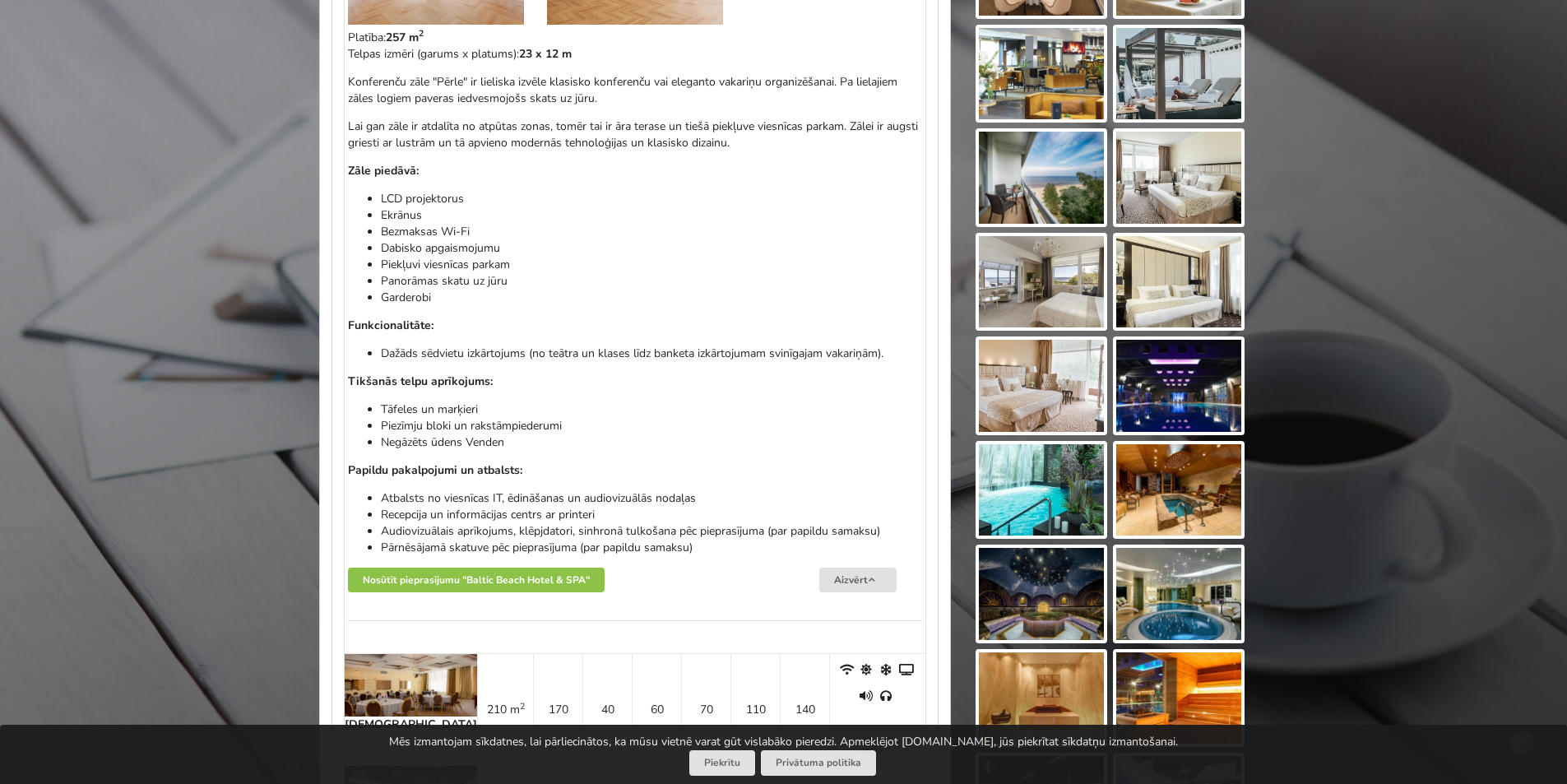
click at [1059, 186] on img at bounding box center [1041, 178] width 125 height 92
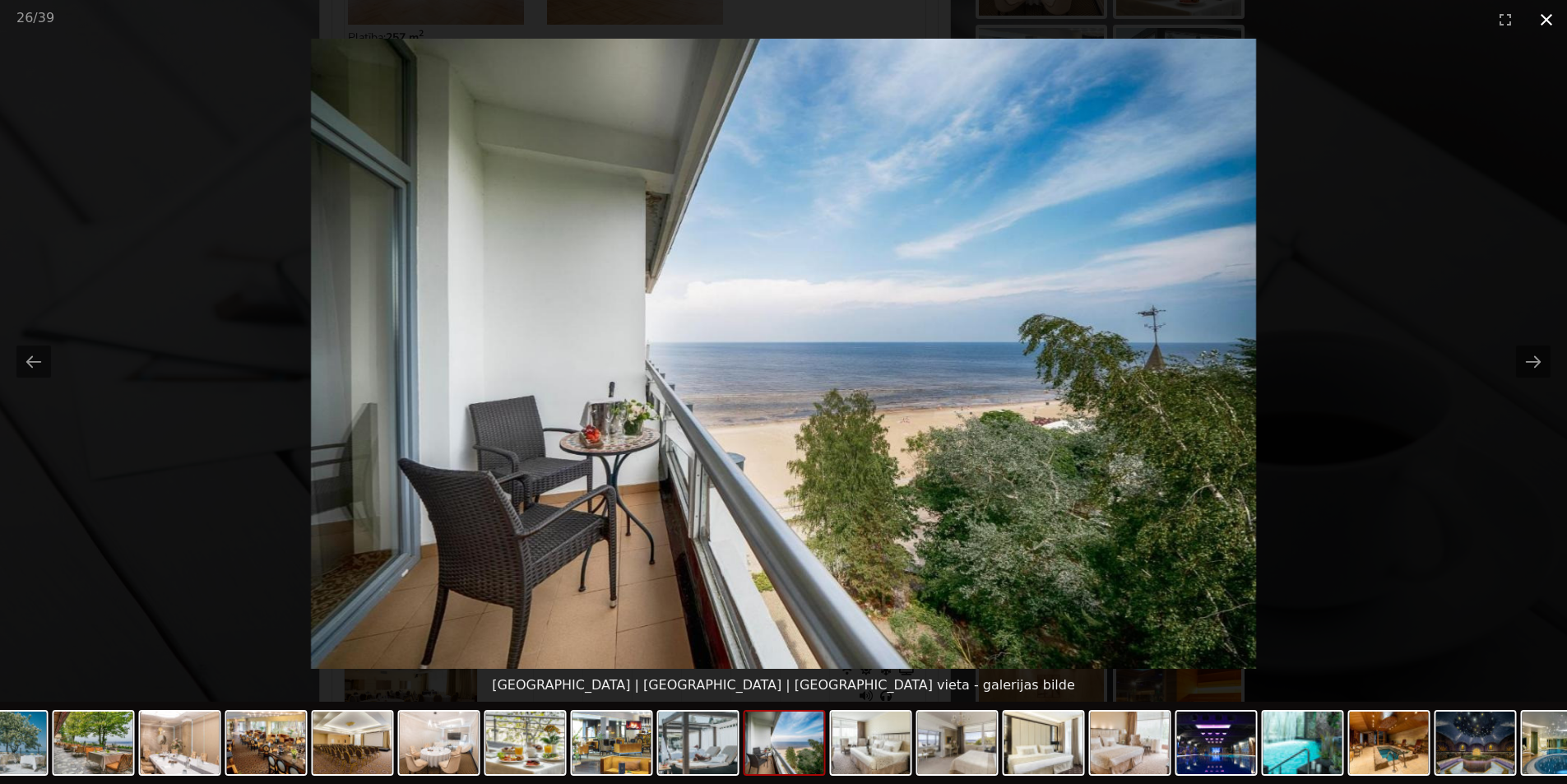
click at [1550, 19] on button "Close gallery" at bounding box center [1547, 19] width 41 height 38
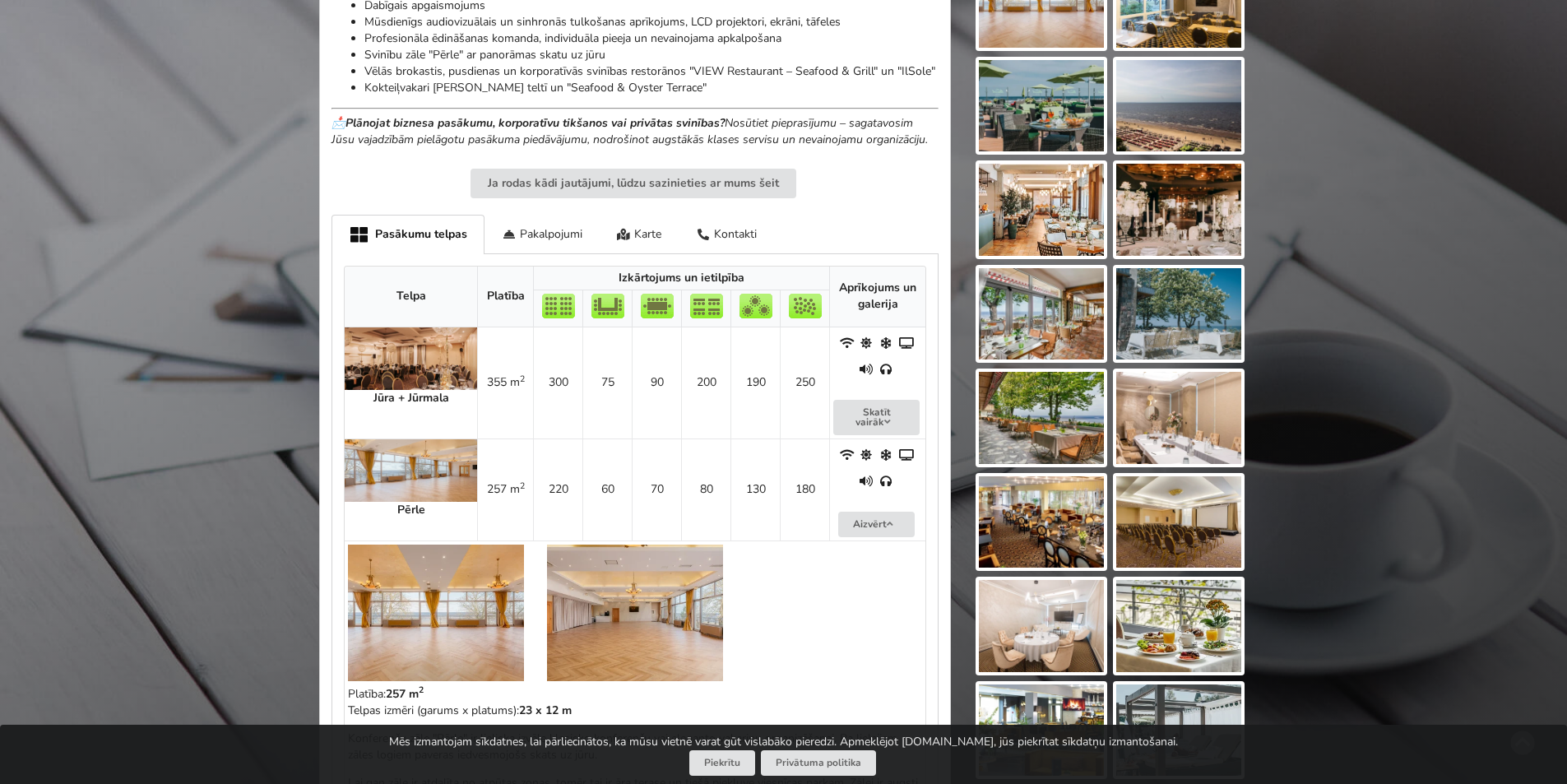
scroll to position [657, 0]
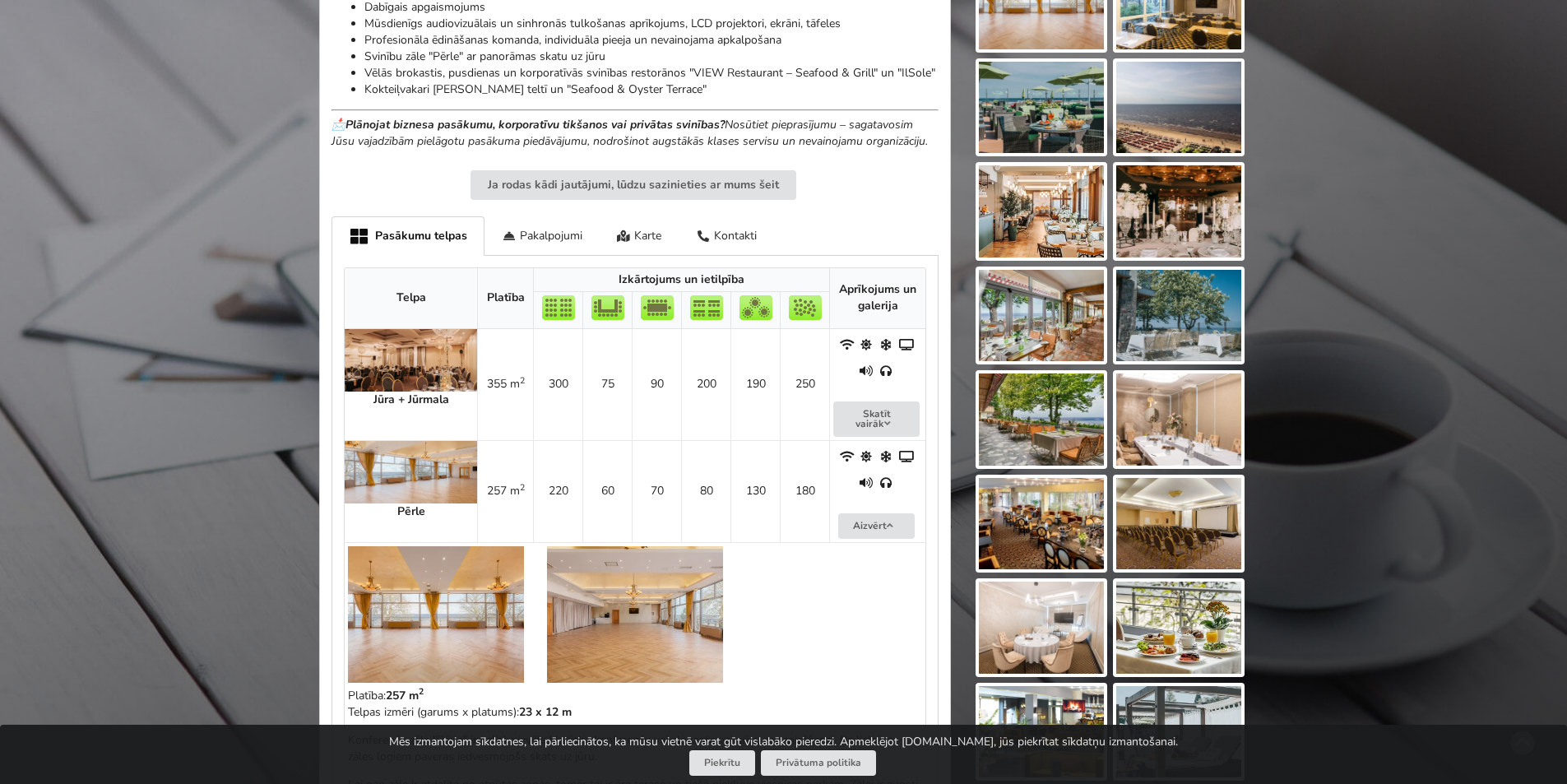
click at [1053, 439] on img at bounding box center [1041, 419] width 125 height 92
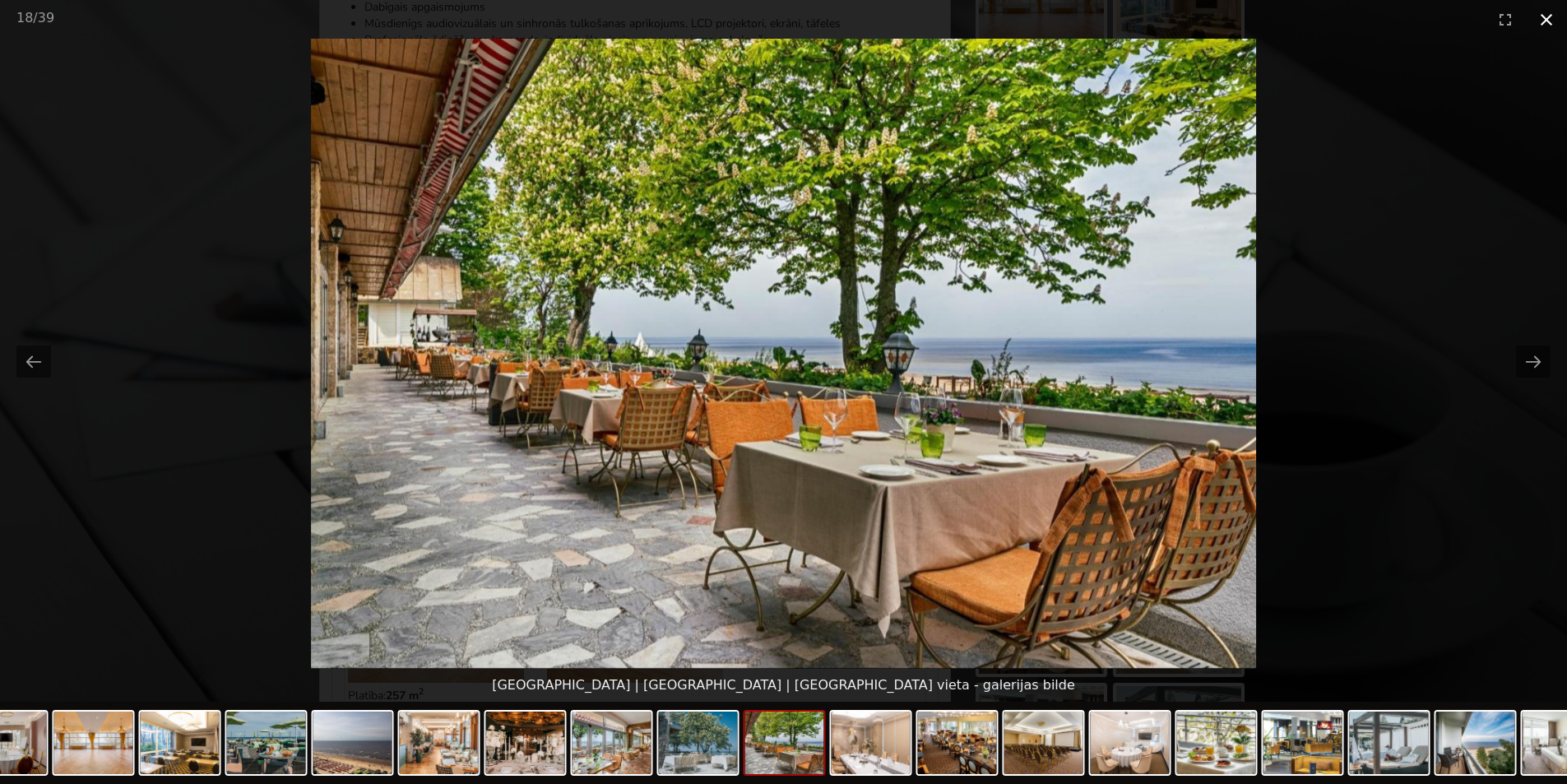
click at [1545, 20] on button "Close gallery" at bounding box center [1547, 19] width 41 height 38
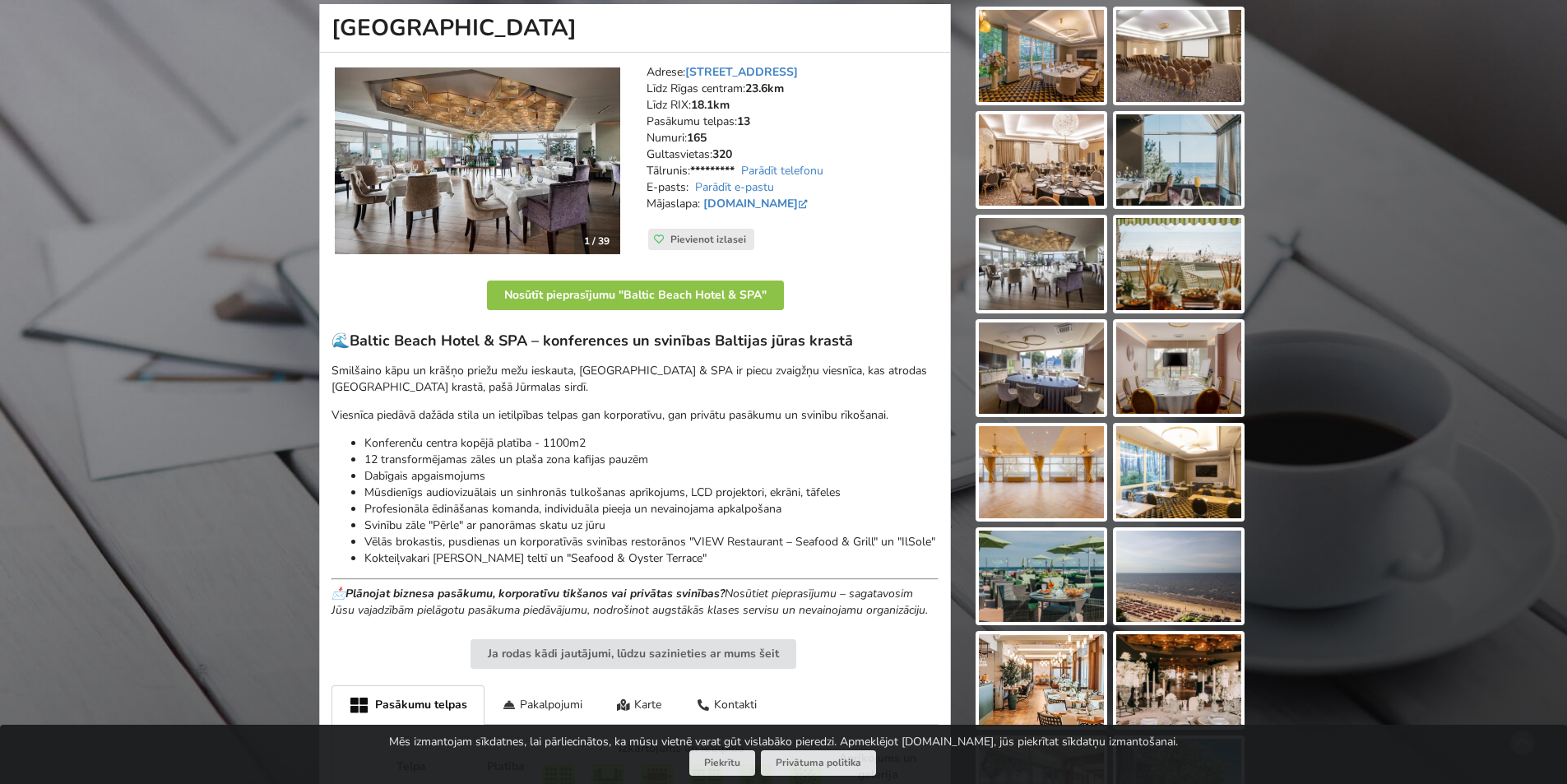
scroll to position [165, 0]
